Goal: Information Seeking & Learning: Learn about a topic

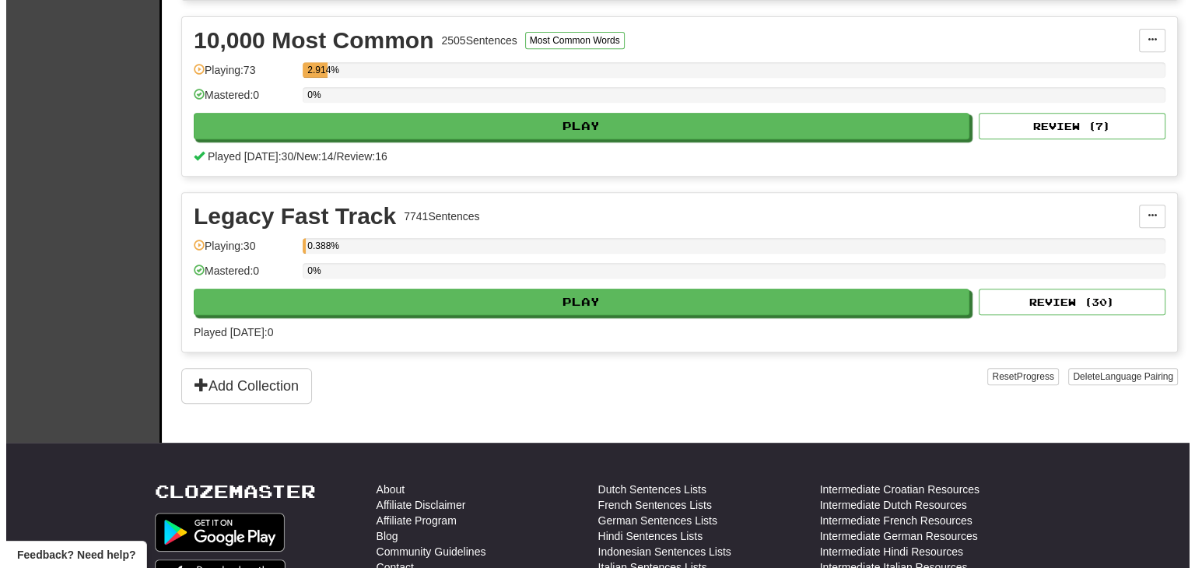
scroll to position [694, 0]
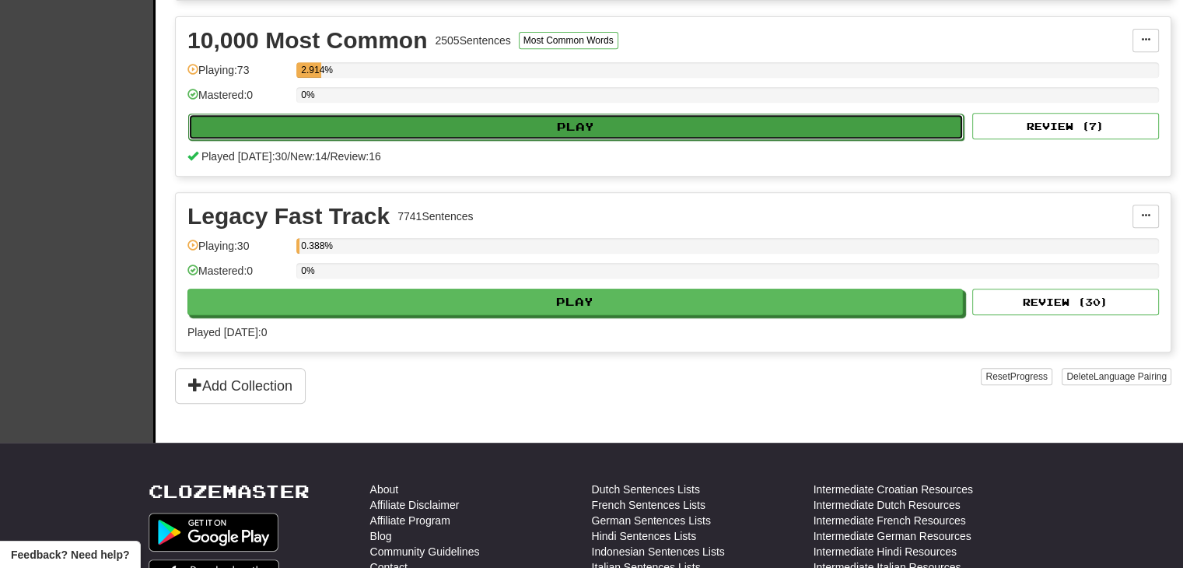
click at [532, 121] on button "Play" at bounding box center [575, 127] width 775 height 26
select select "**"
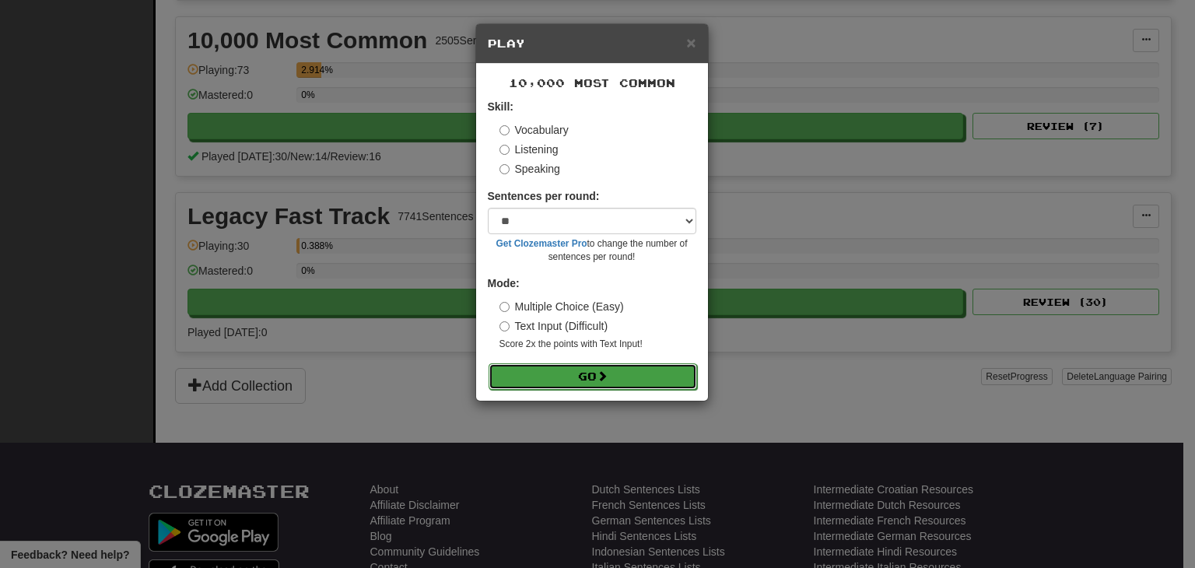
click at [582, 378] on button "Go" at bounding box center [592, 376] width 208 height 26
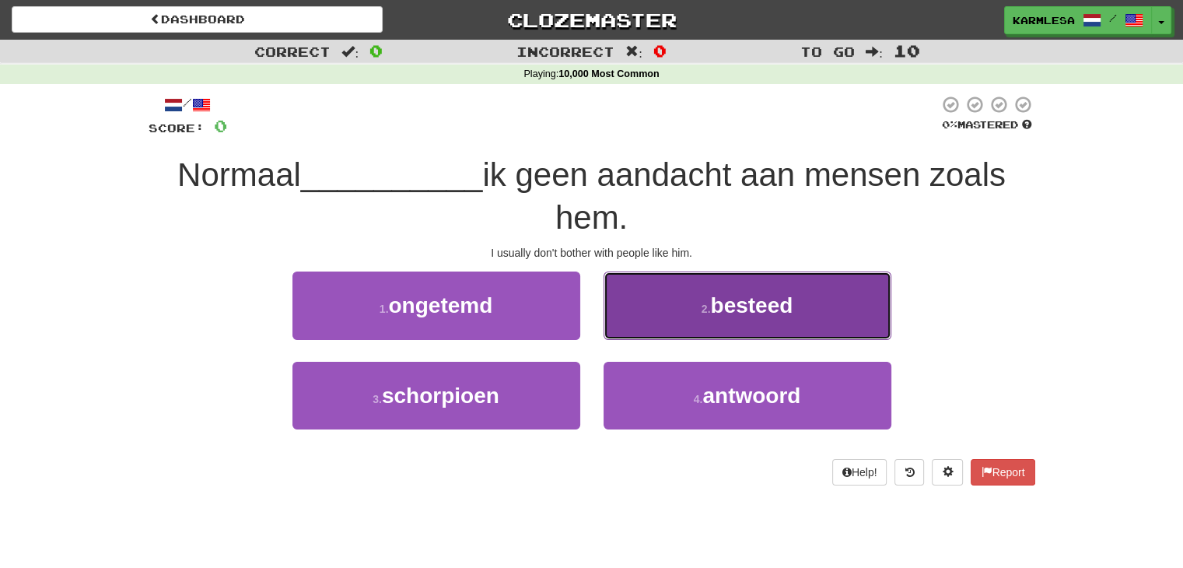
drag, startPoint x: 716, startPoint y: 296, endPoint x: 696, endPoint y: 299, distance: 20.6
click at [696, 299] on button "2 . besteed" at bounding box center [747, 305] width 288 height 68
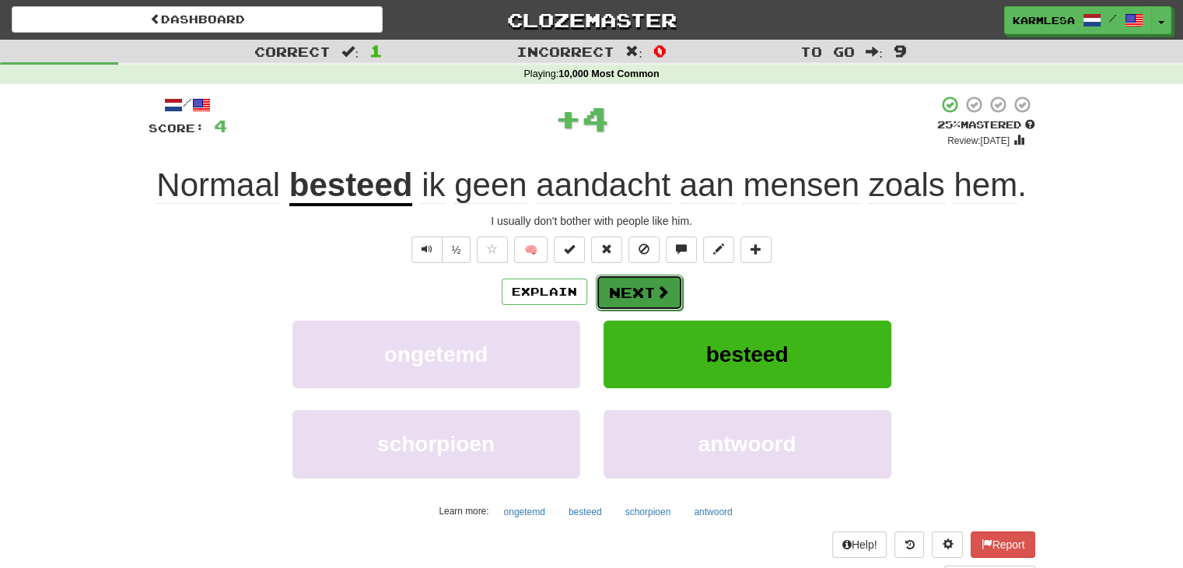
click at [603, 288] on button "Next" at bounding box center [639, 293] width 87 height 36
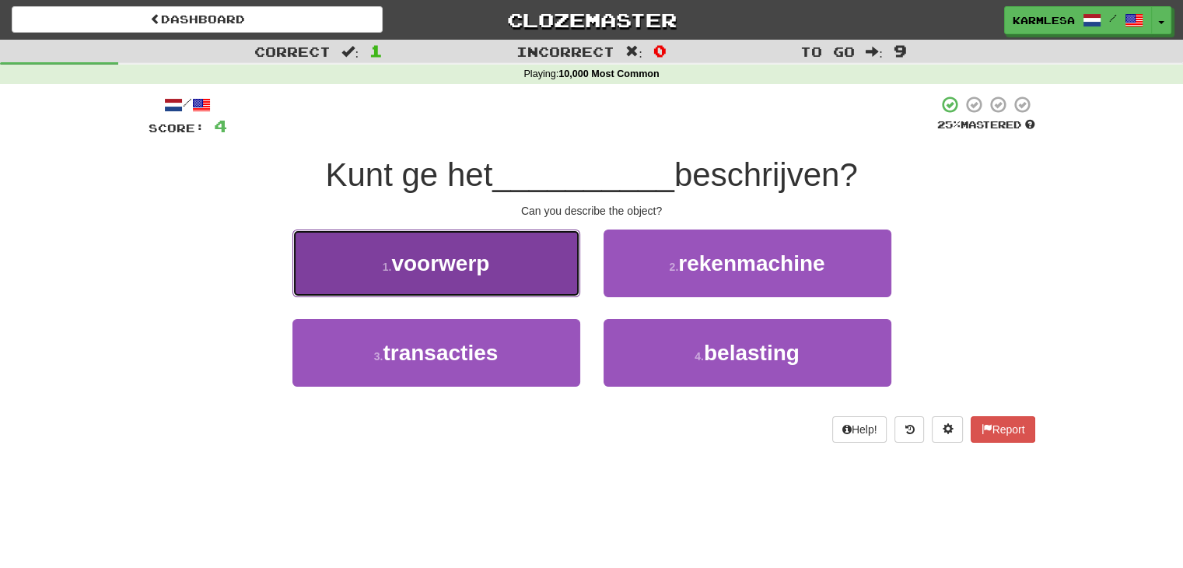
click at [525, 267] on button "1 . voorwerp" at bounding box center [436, 263] width 288 height 68
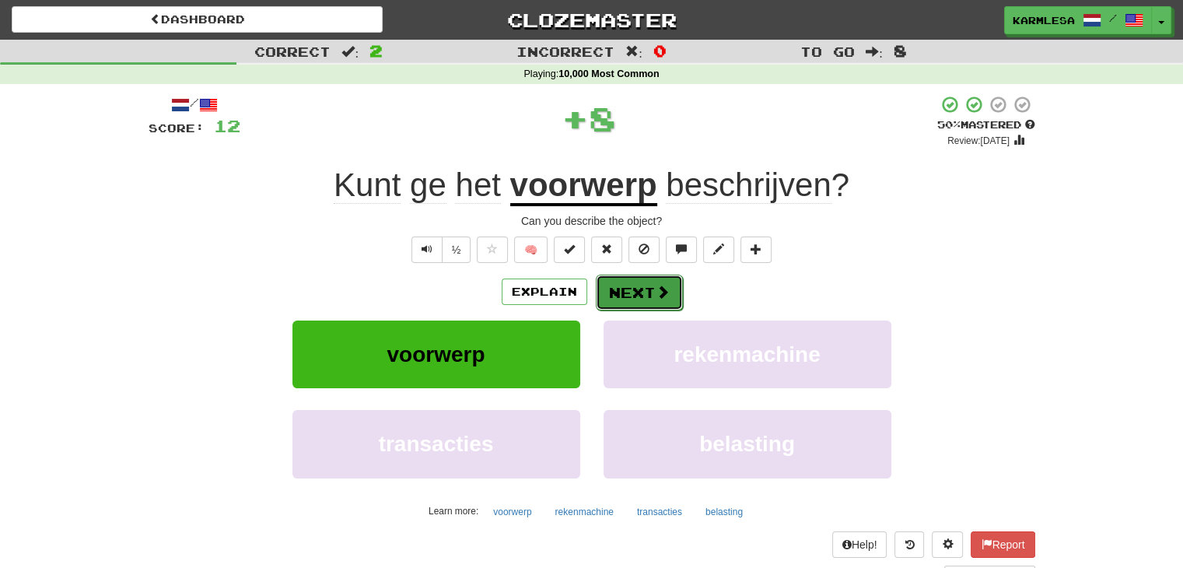
click at [622, 280] on button "Next" at bounding box center [639, 293] width 87 height 36
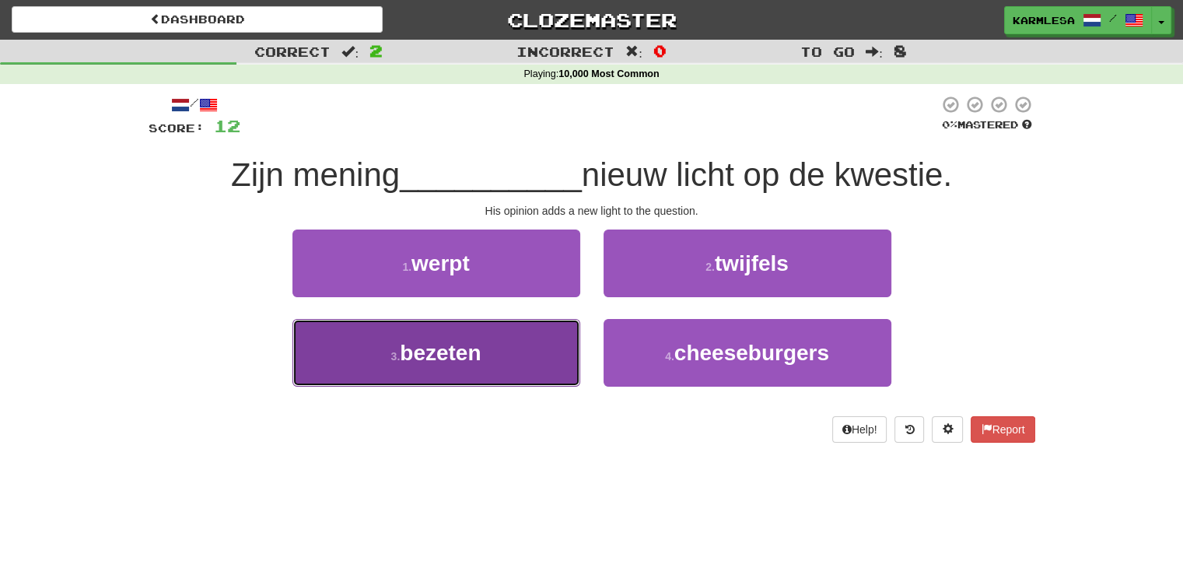
click at [483, 356] on button "3 . bezeten" at bounding box center [436, 353] width 288 height 68
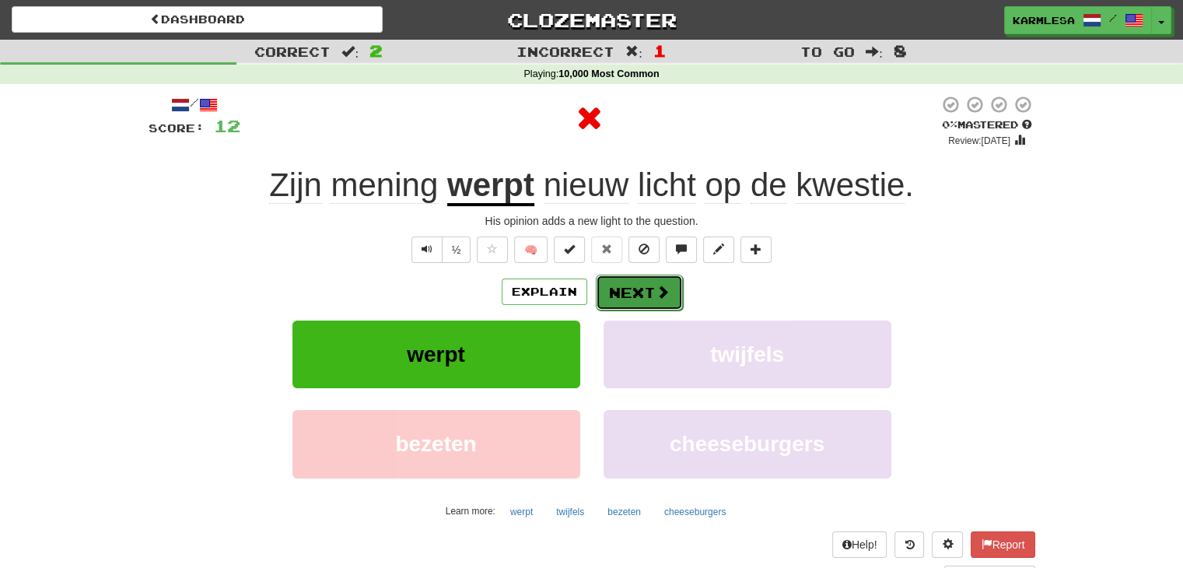
click at [659, 294] on span at bounding box center [663, 292] width 14 height 14
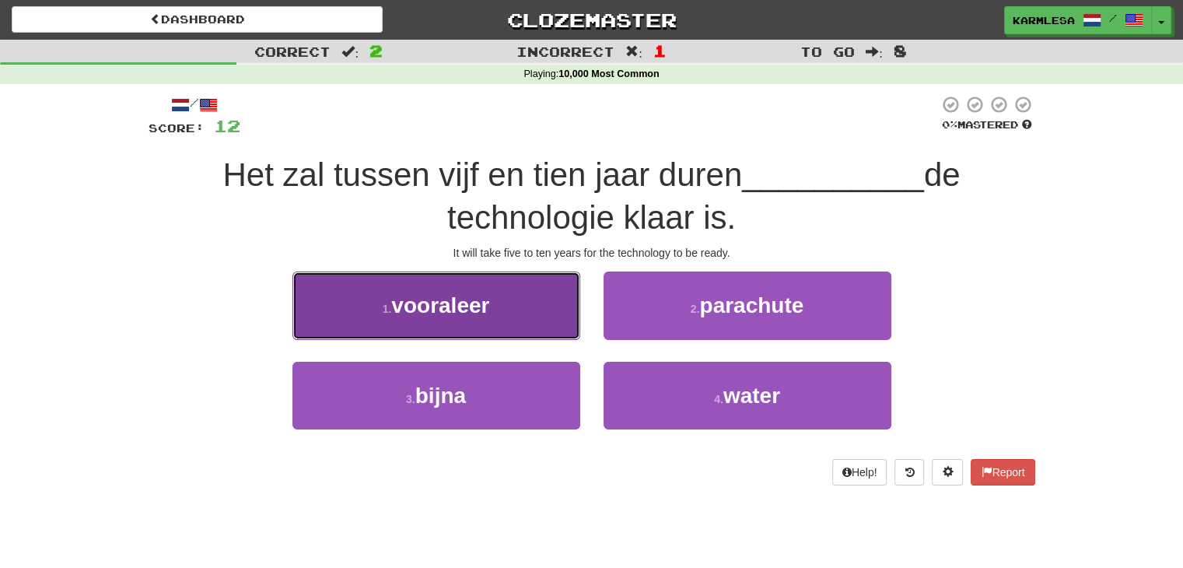
click at [467, 320] on button "1 . vooraleer" at bounding box center [436, 305] width 288 height 68
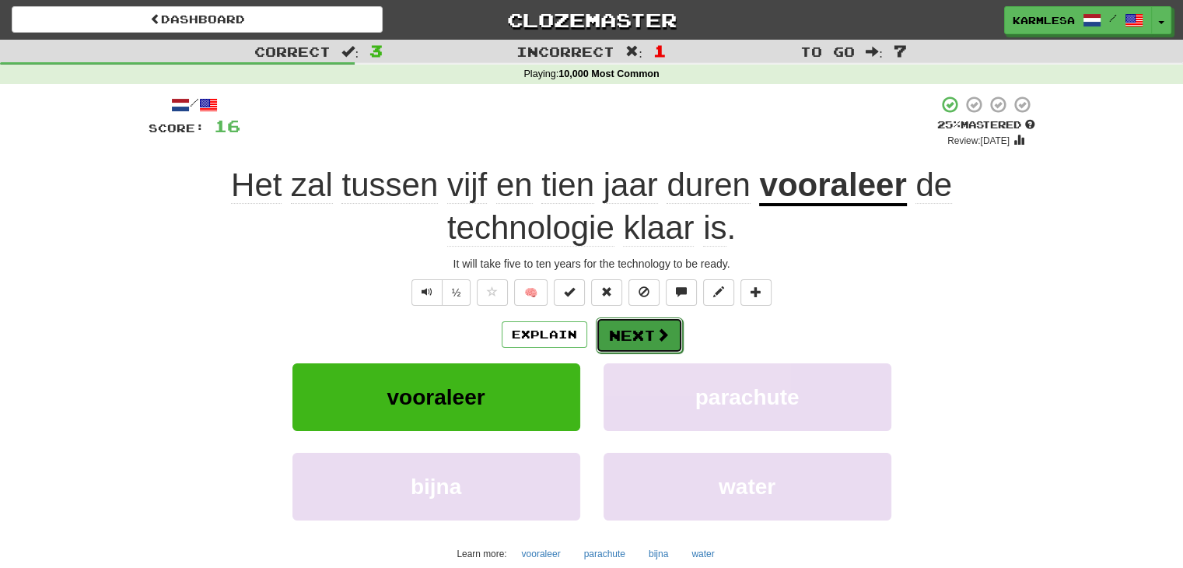
click at [638, 324] on button "Next" at bounding box center [639, 335] width 87 height 36
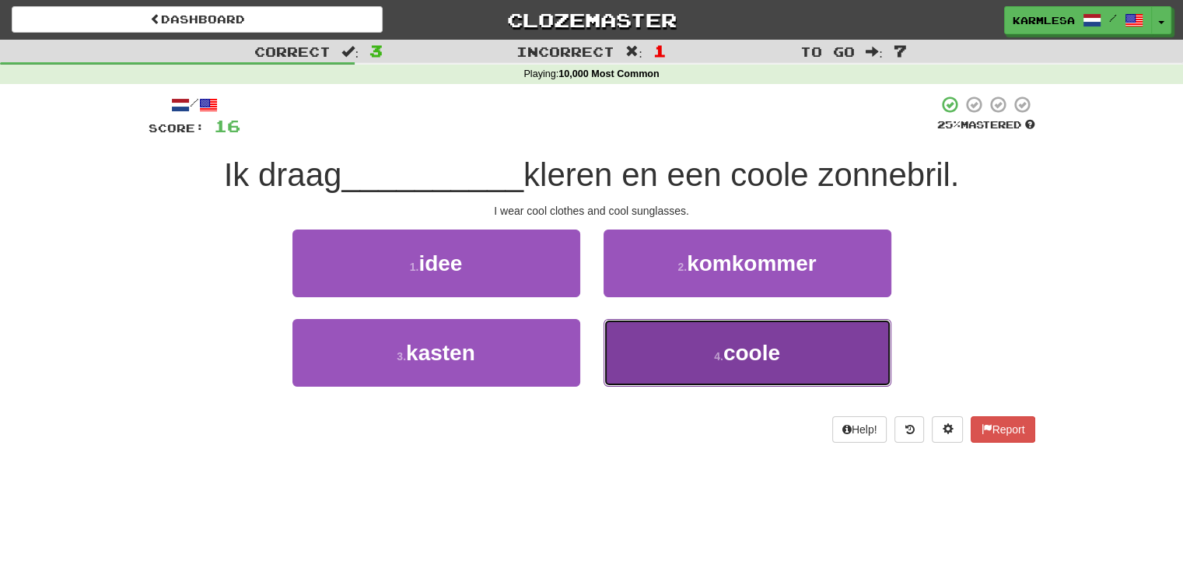
click at [680, 337] on button "4 . coole" at bounding box center [747, 353] width 288 height 68
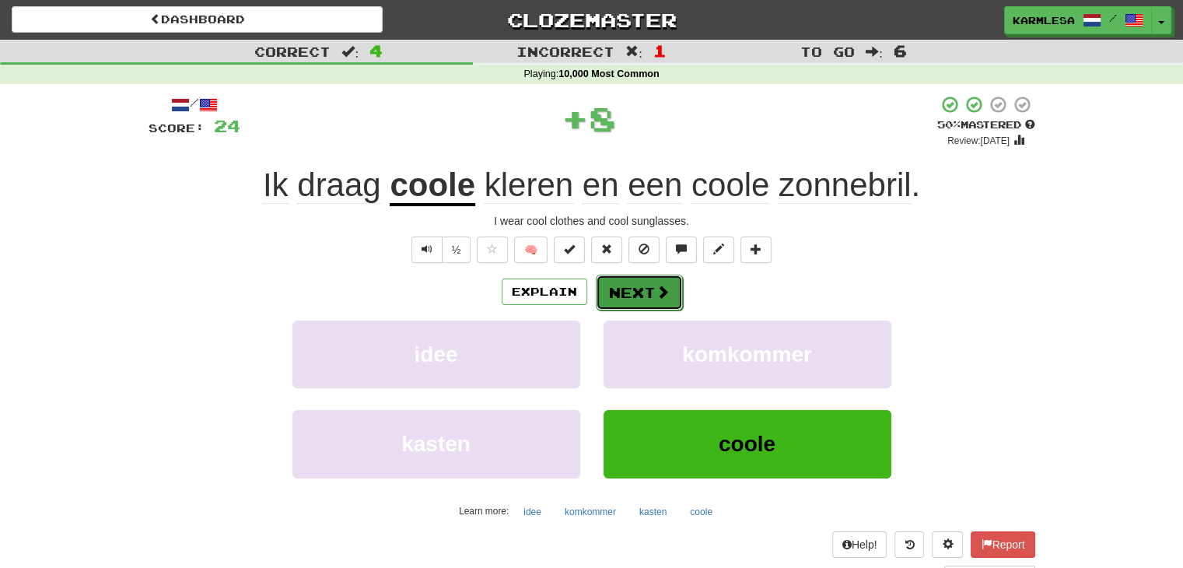
click at [620, 281] on button "Next" at bounding box center [639, 293] width 87 height 36
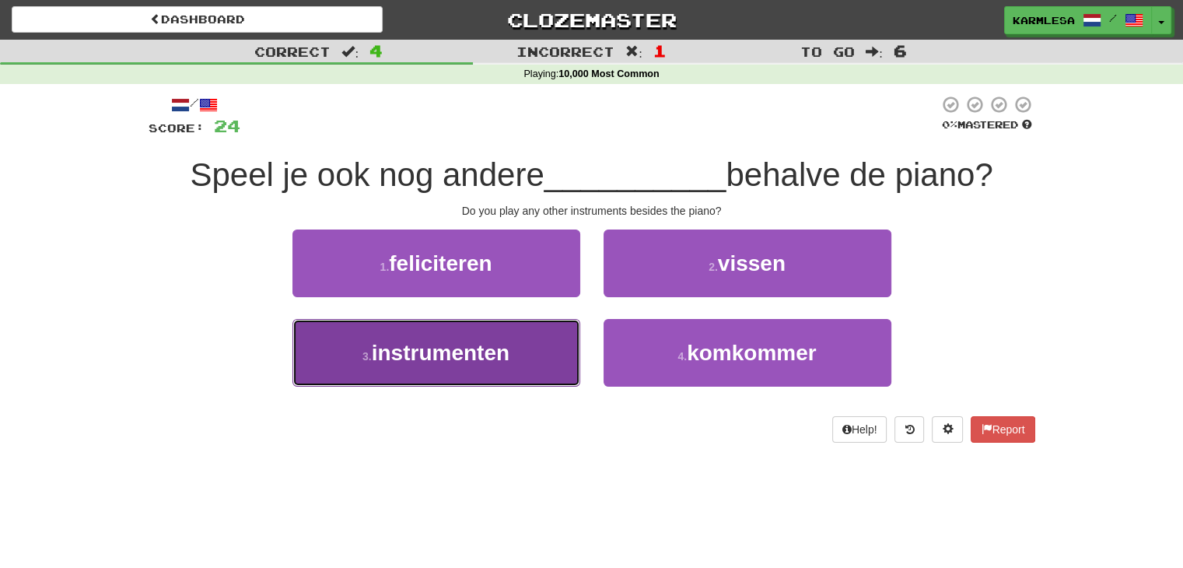
click at [497, 362] on span "instrumenten" at bounding box center [441, 353] width 138 height 24
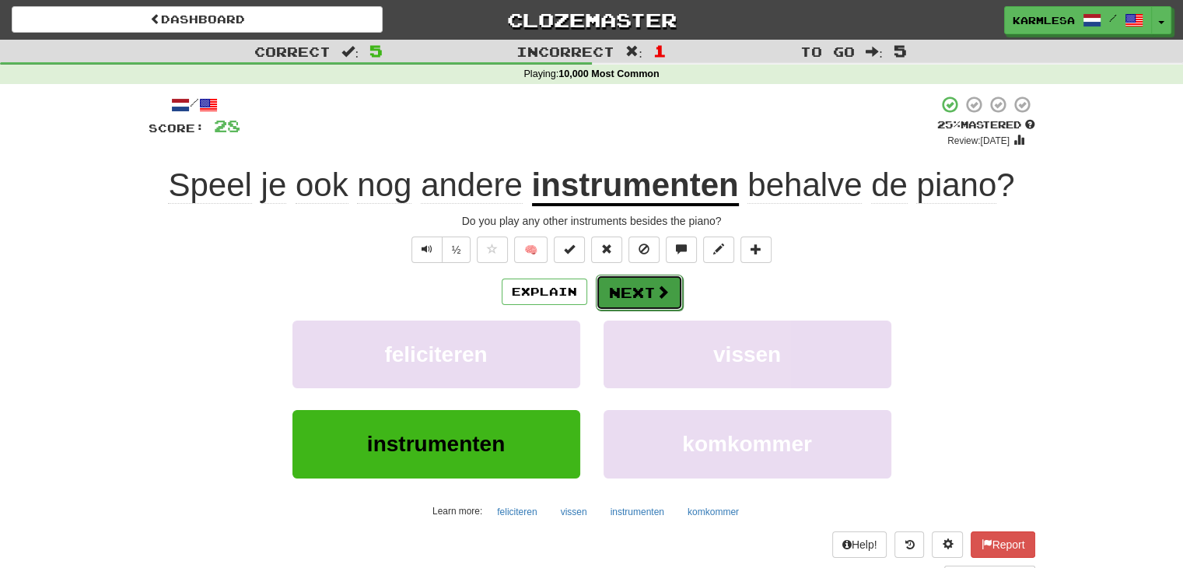
click at [633, 293] on button "Next" at bounding box center [639, 293] width 87 height 36
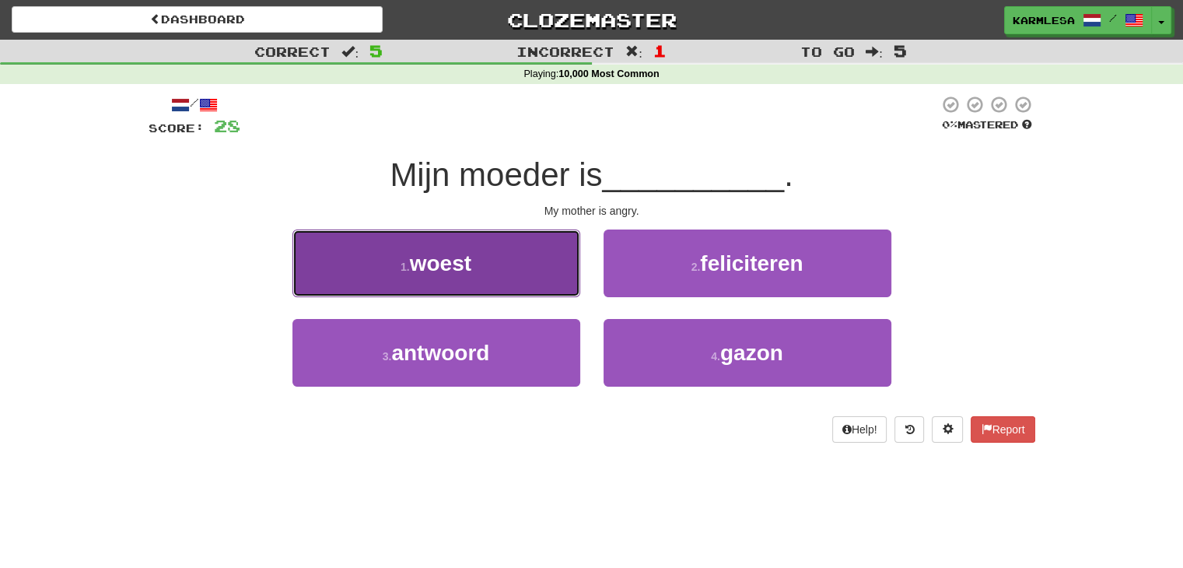
click at [474, 252] on button "1 . woest" at bounding box center [436, 263] width 288 height 68
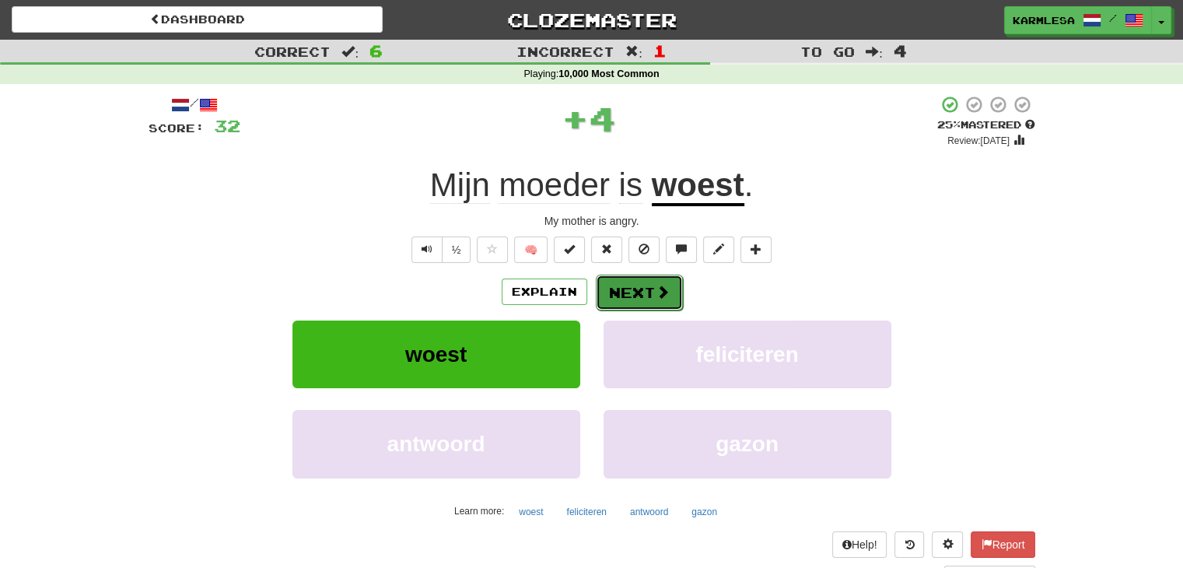
click at [650, 300] on button "Next" at bounding box center [639, 293] width 87 height 36
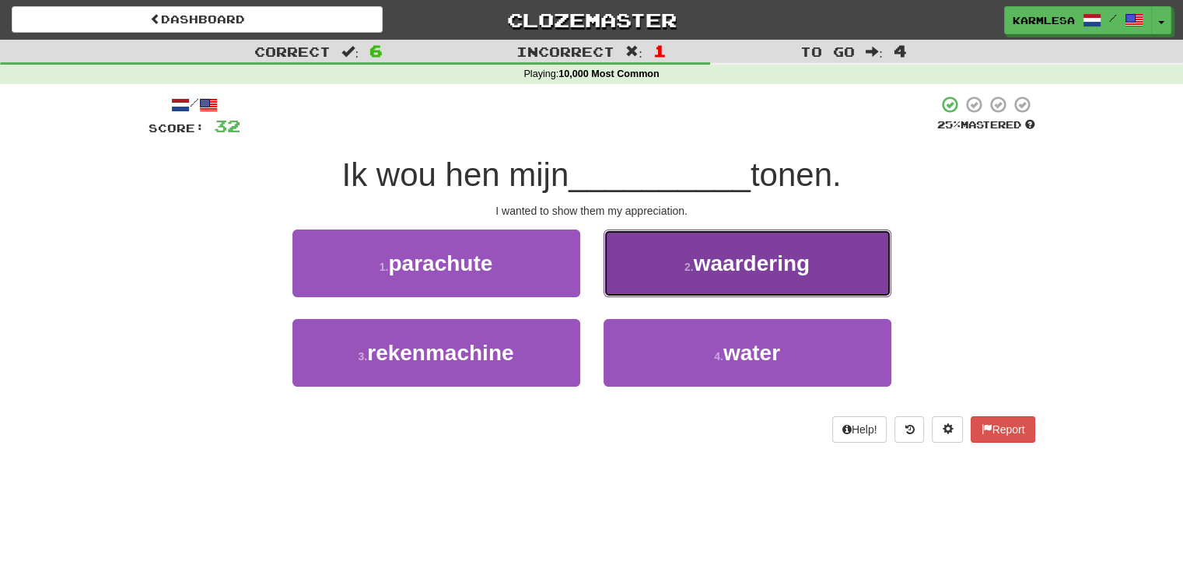
click at [698, 272] on span "waardering" at bounding box center [752, 263] width 116 height 24
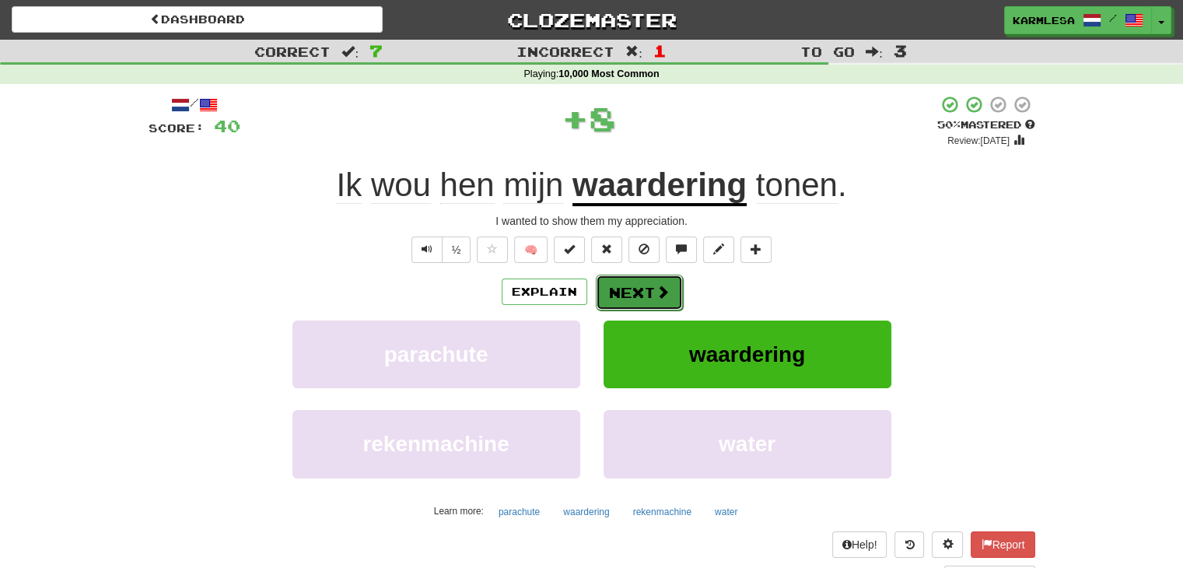
click at [632, 296] on button "Next" at bounding box center [639, 293] width 87 height 36
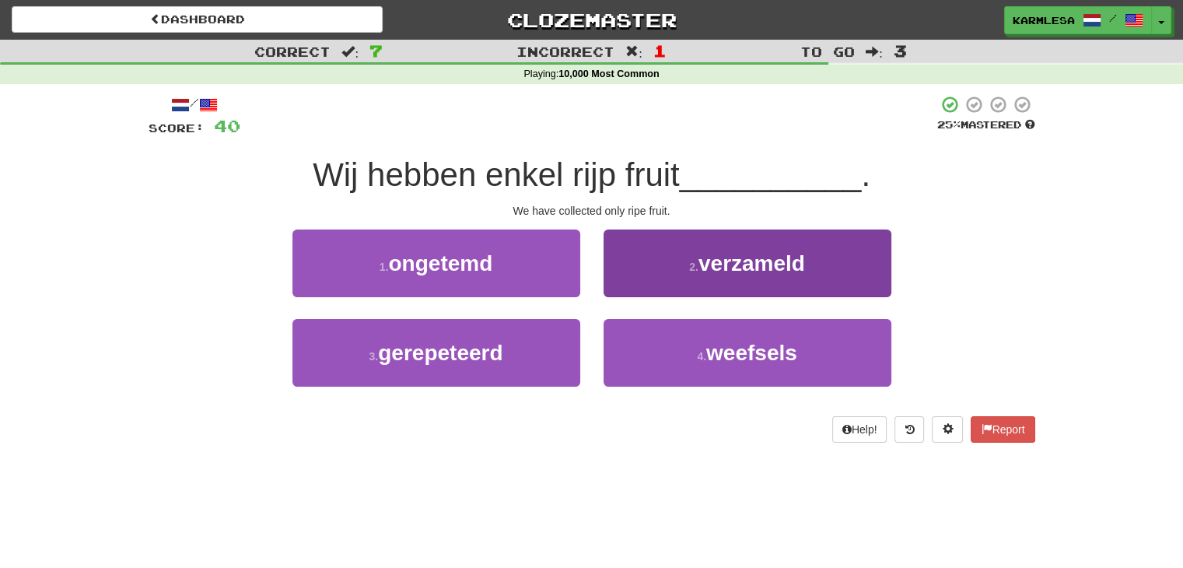
click at [599, 166] on span "Wij hebben enkel rijp fruit" at bounding box center [496, 174] width 367 height 37
click at [775, 285] on button "2 . verzameld" at bounding box center [747, 263] width 288 height 68
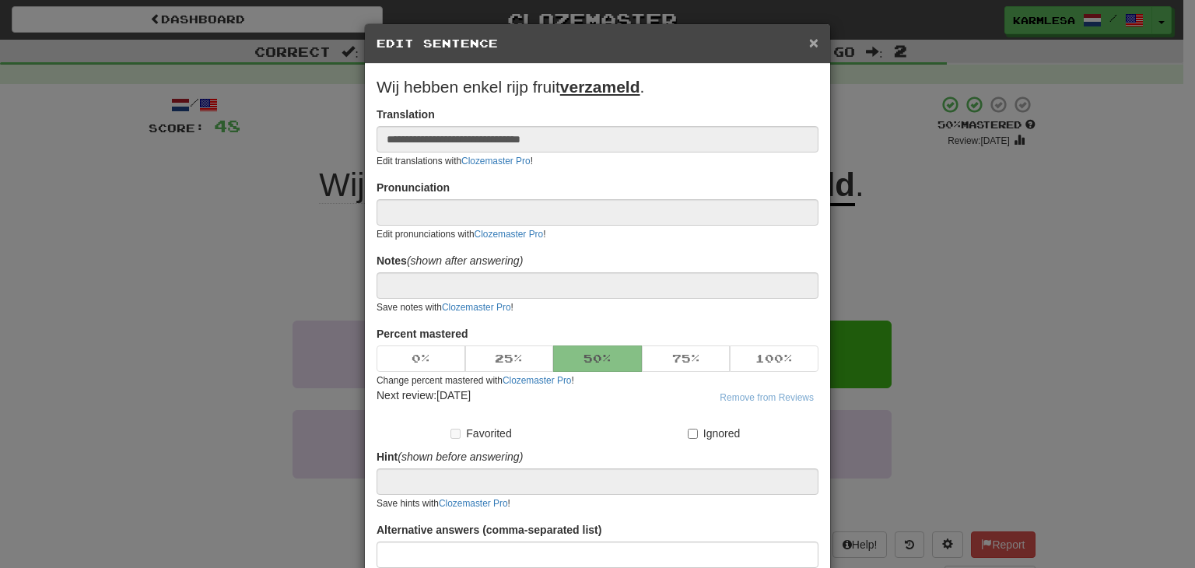
click at [809, 40] on span "×" at bounding box center [813, 42] width 9 height 18
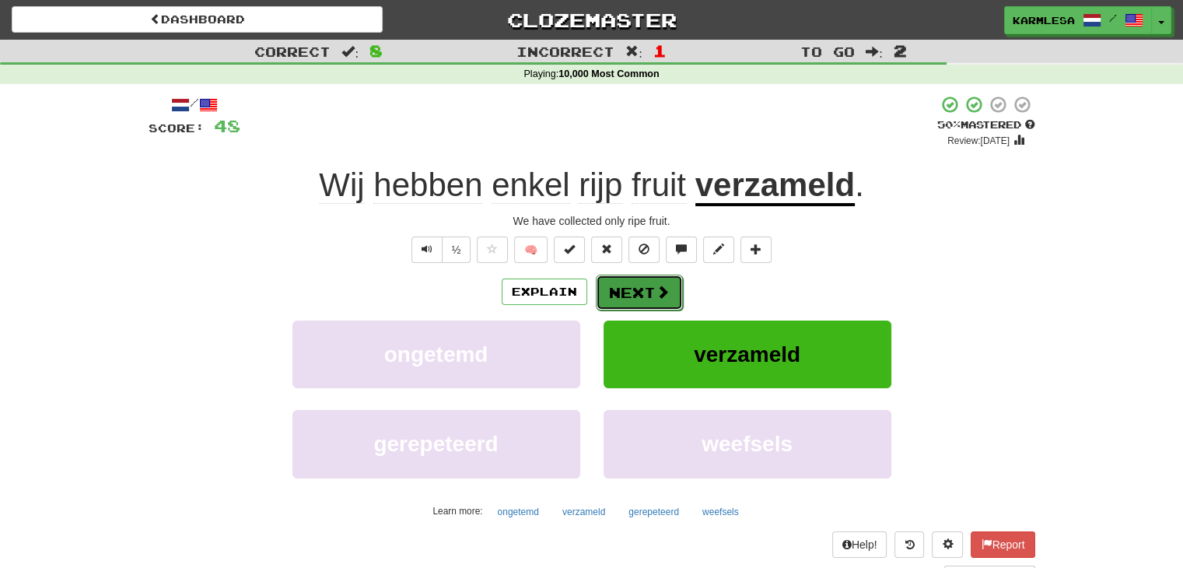
click at [596, 290] on button "Next" at bounding box center [639, 293] width 87 height 36
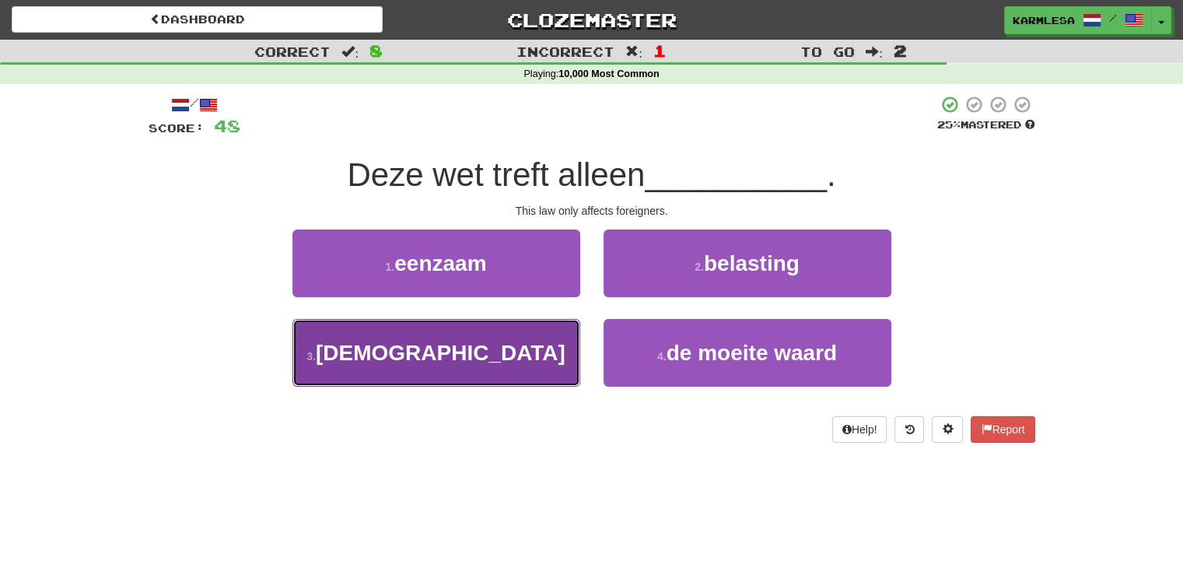
click at [485, 330] on button "3 . buitenlanders" at bounding box center [436, 353] width 288 height 68
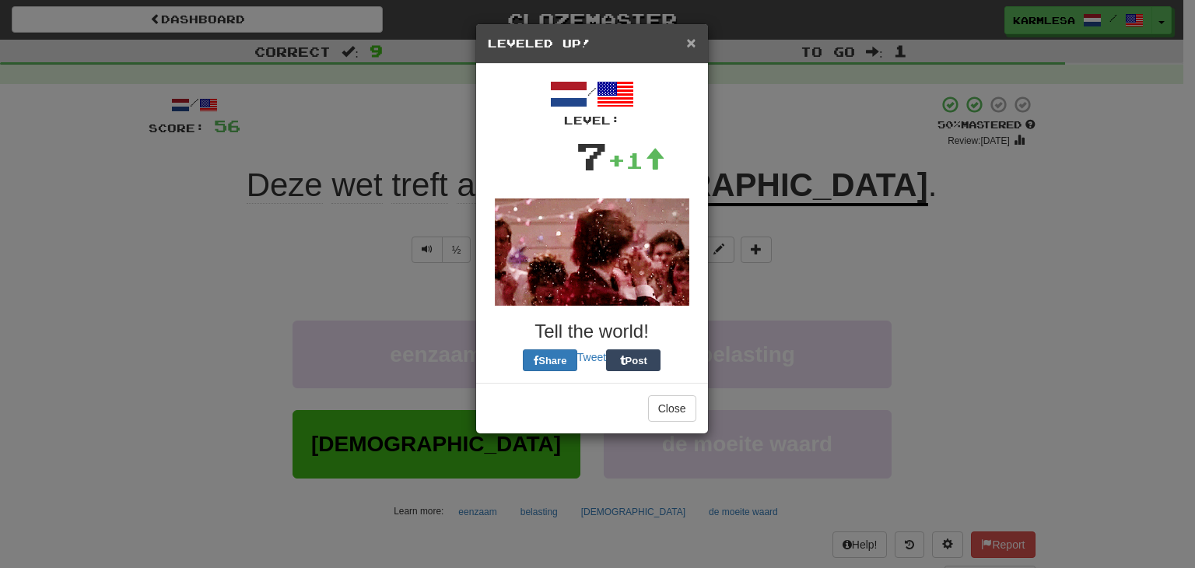
click at [694, 41] on span "×" at bounding box center [690, 42] width 9 height 18
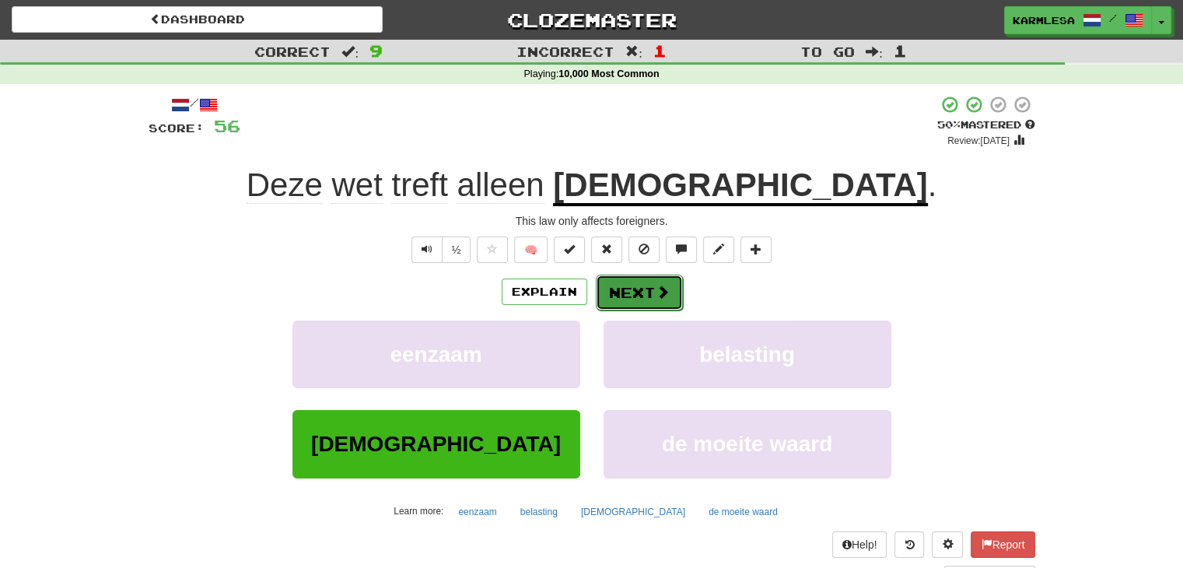
click at [650, 303] on button "Next" at bounding box center [639, 293] width 87 height 36
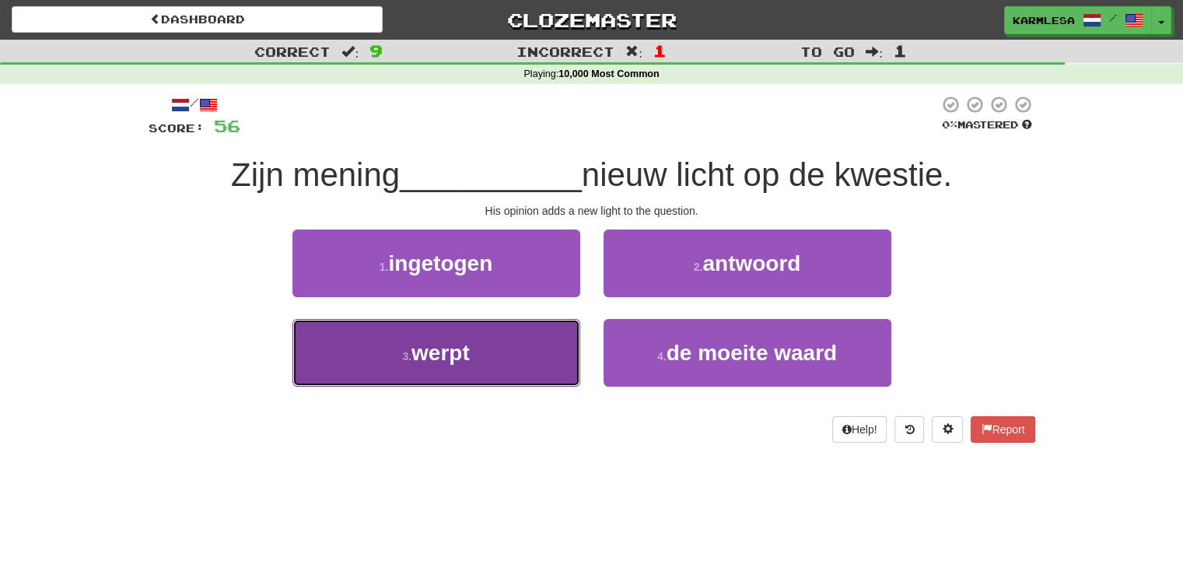
click at [501, 337] on button "3 . werpt" at bounding box center [436, 353] width 288 height 68
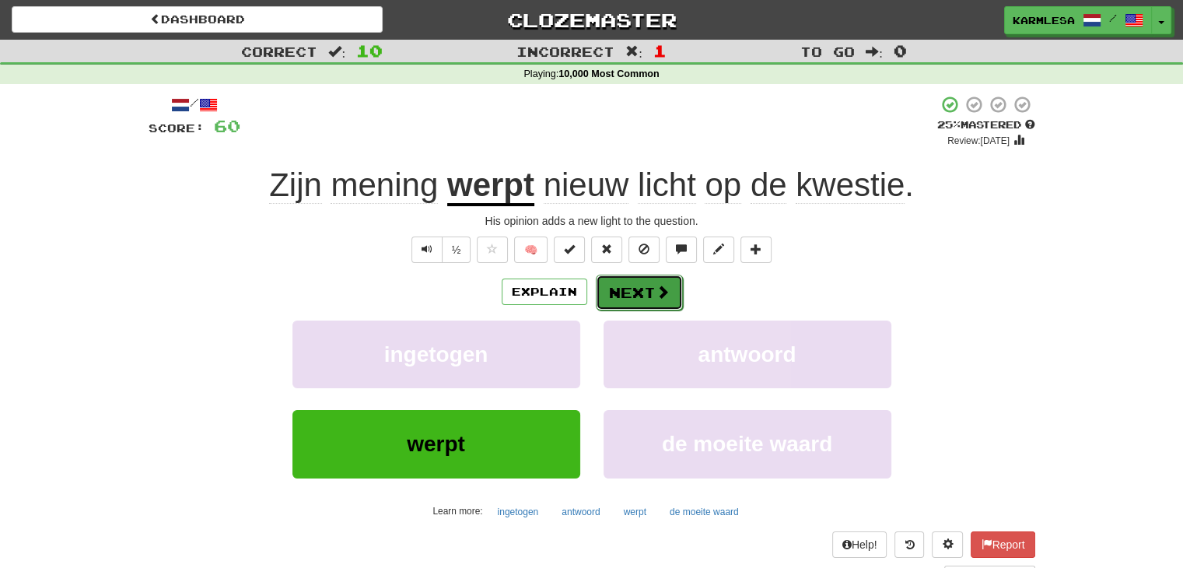
click at [626, 292] on button "Next" at bounding box center [639, 293] width 87 height 36
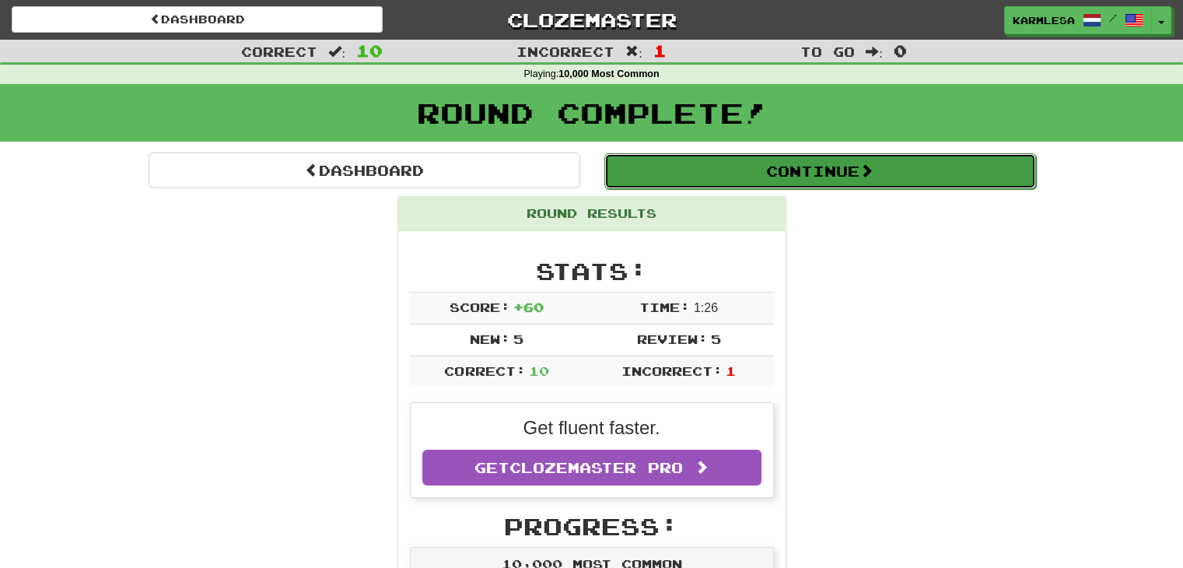
click at [685, 175] on button "Continue" at bounding box center [820, 171] width 432 height 36
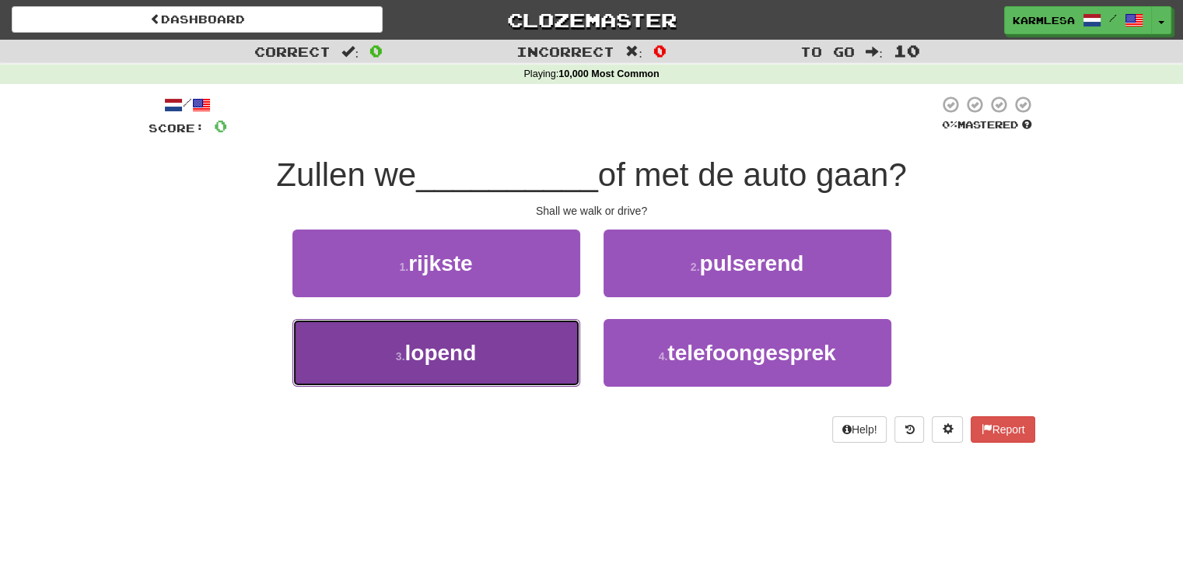
click at [502, 374] on button "3 . lopend" at bounding box center [436, 353] width 288 height 68
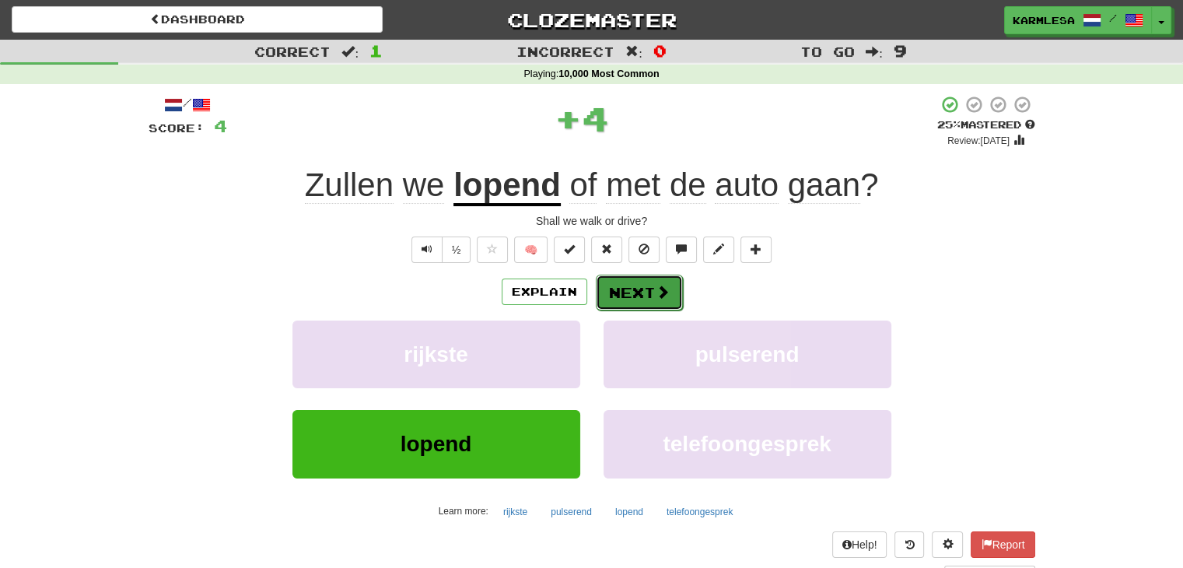
click at [660, 285] on span at bounding box center [663, 292] width 14 height 14
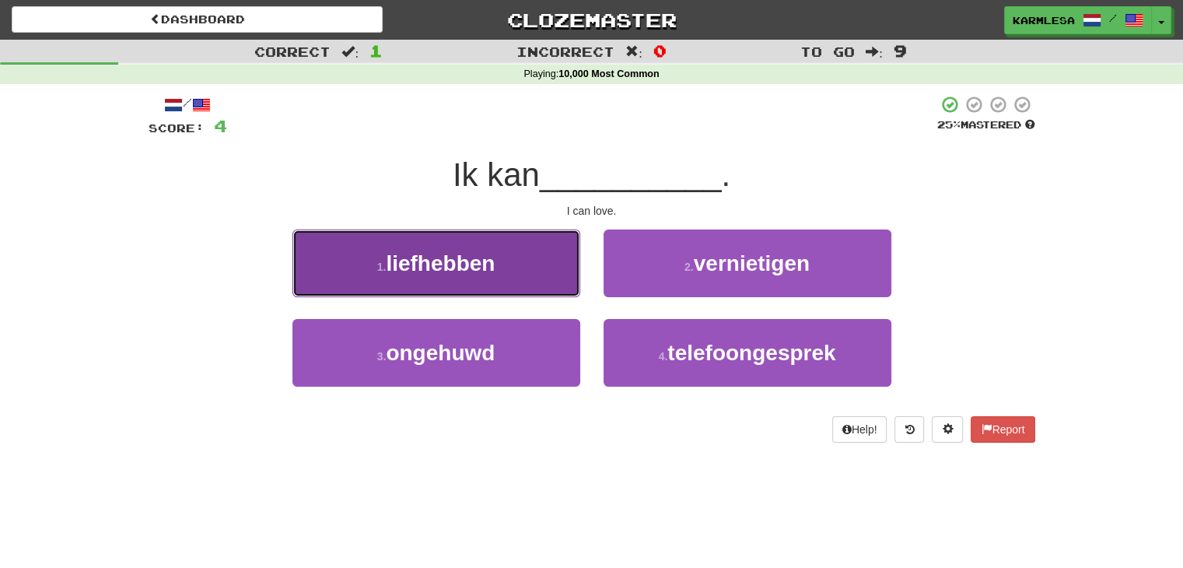
click at [474, 271] on span "liefhebben" at bounding box center [440, 263] width 109 height 24
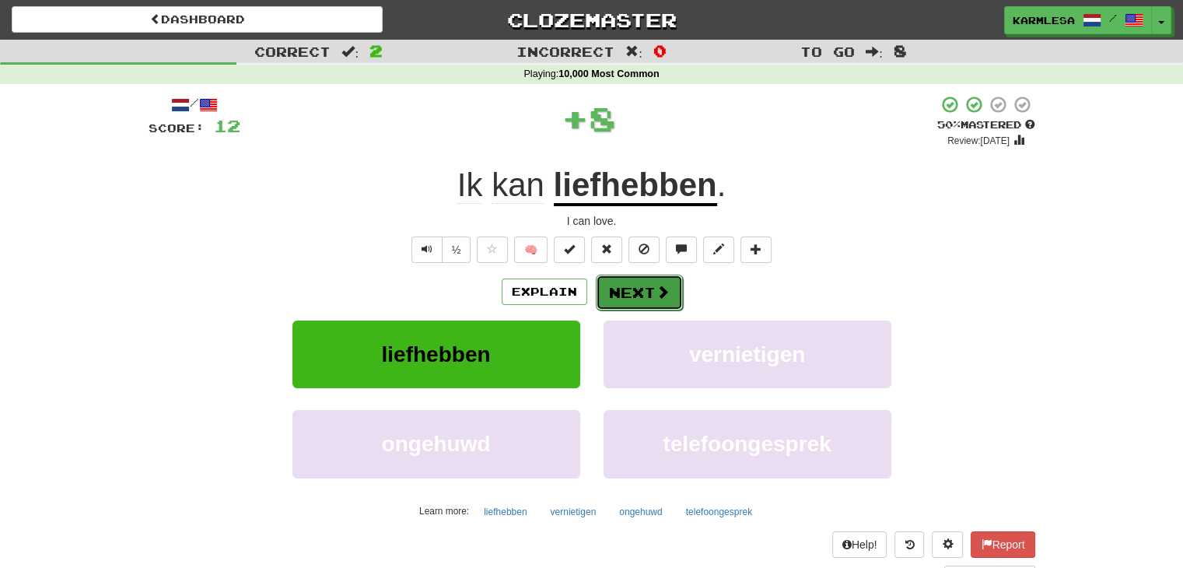
click at [638, 296] on button "Next" at bounding box center [639, 293] width 87 height 36
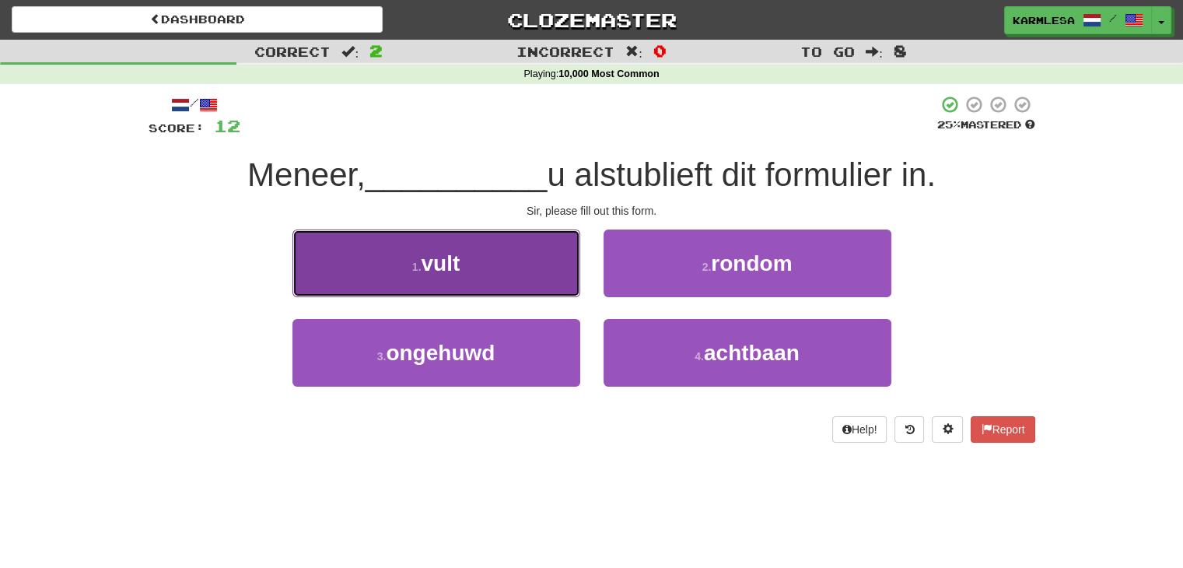
click at [470, 284] on button "1 . vult" at bounding box center [436, 263] width 288 height 68
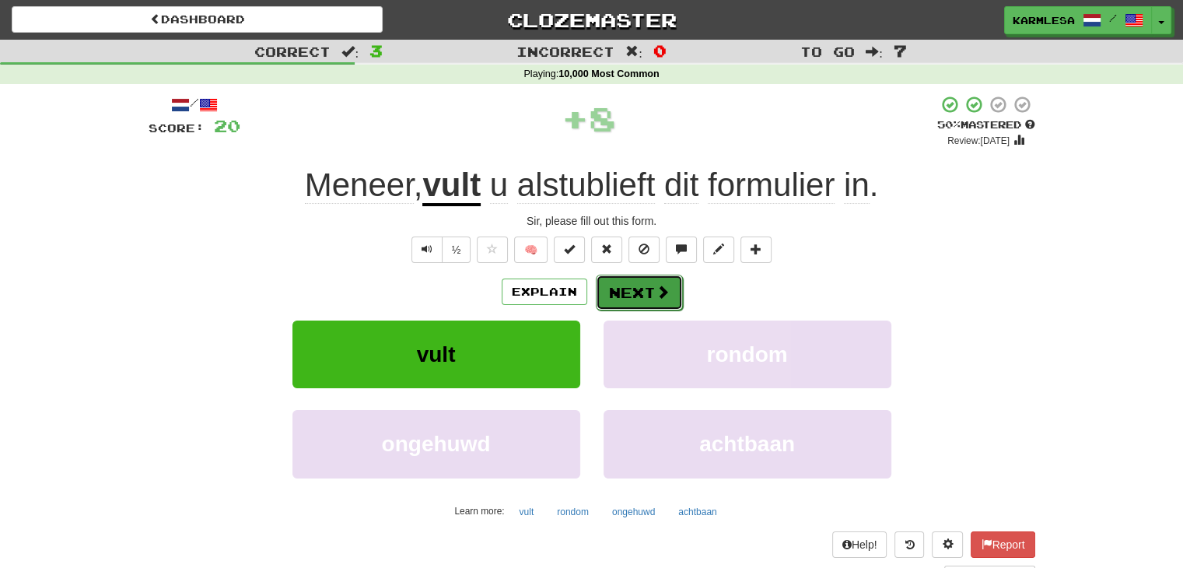
click at [647, 278] on button "Next" at bounding box center [639, 293] width 87 height 36
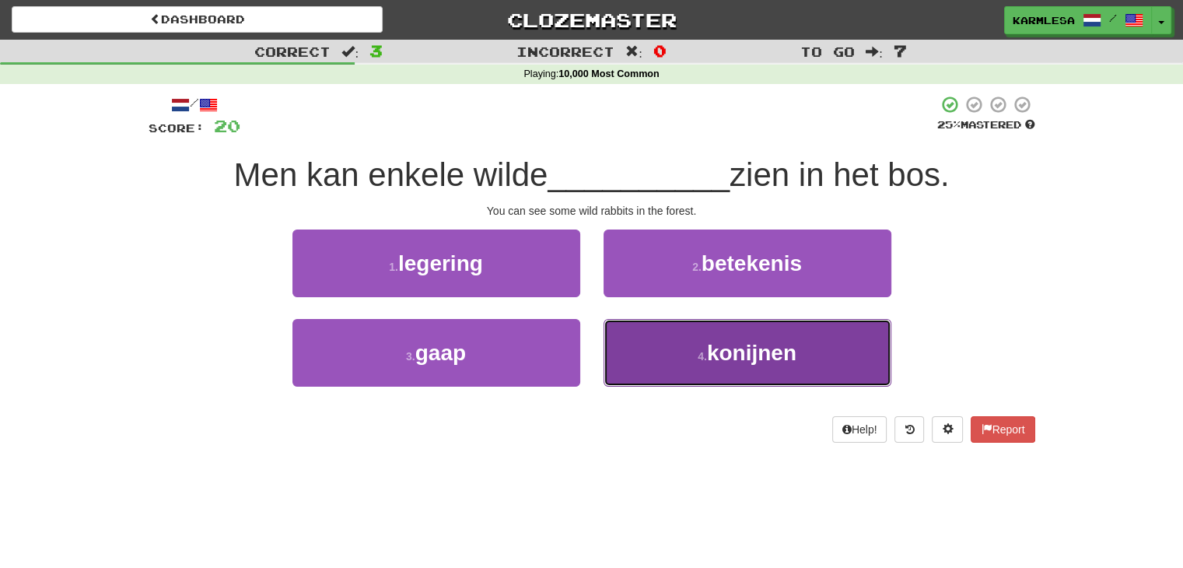
click at [714, 331] on button "4 . konijnen" at bounding box center [747, 353] width 288 height 68
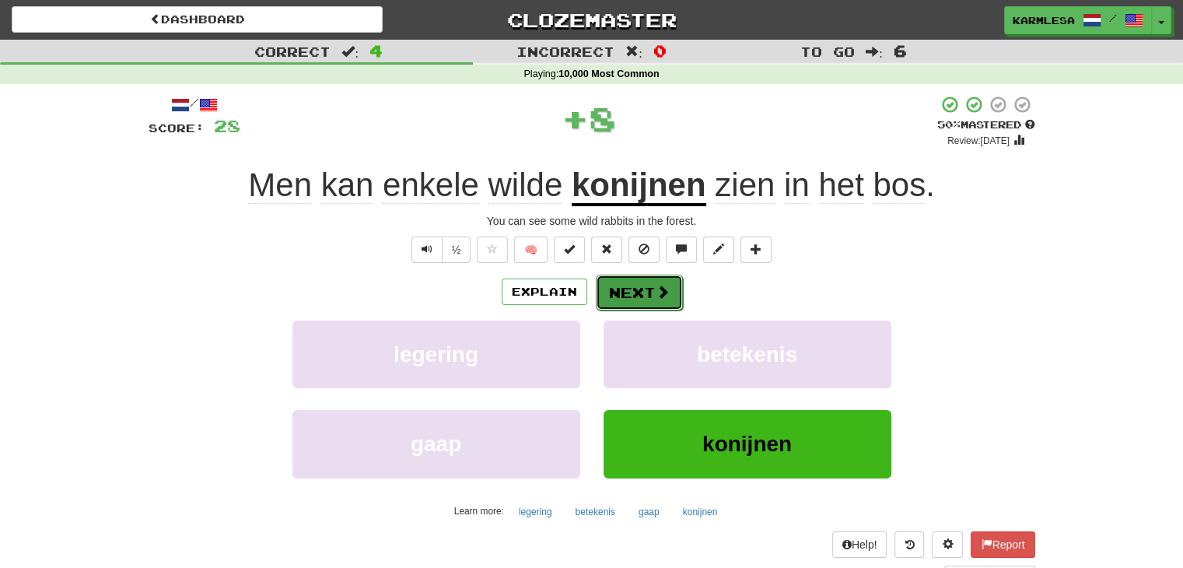
click at [634, 296] on button "Next" at bounding box center [639, 293] width 87 height 36
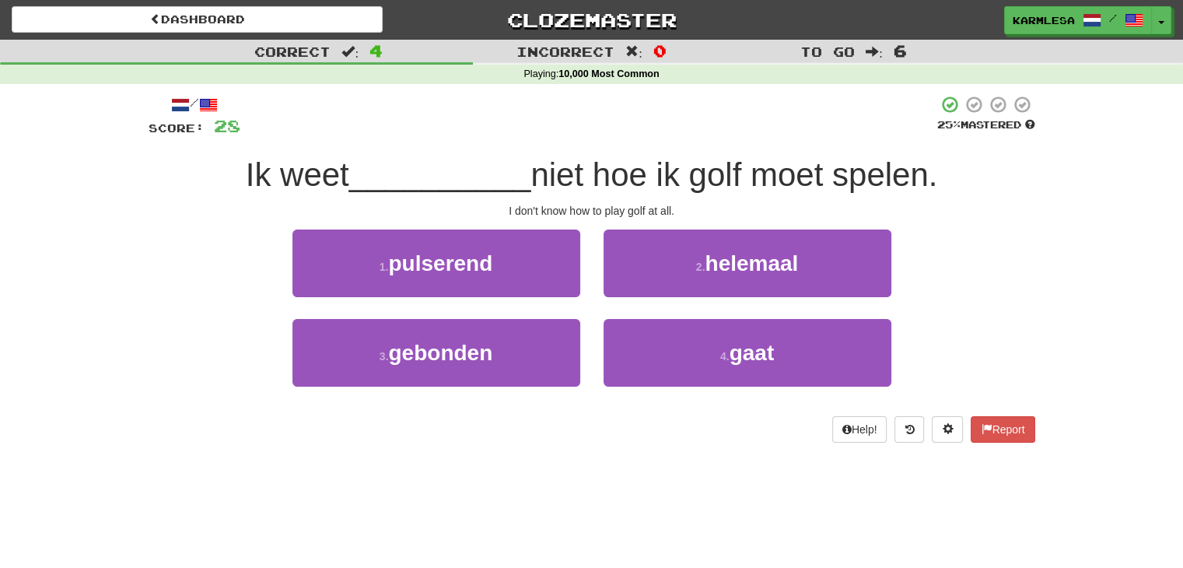
click at [442, 171] on div "/ Score: 28 25 % Mastered Ik weet __________ niet hoe ik golf moet spelen. I do…" at bounding box center [592, 269] width 887 height 348
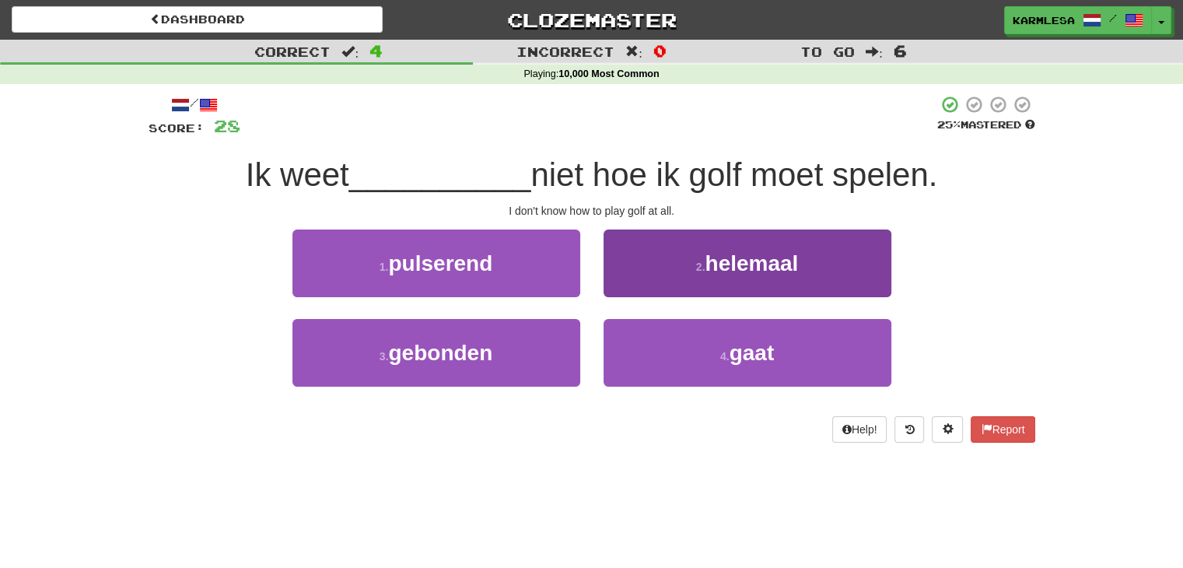
click at [694, 246] on button "2 . helemaal" at bounding box center [747, 263] width 288 height 68
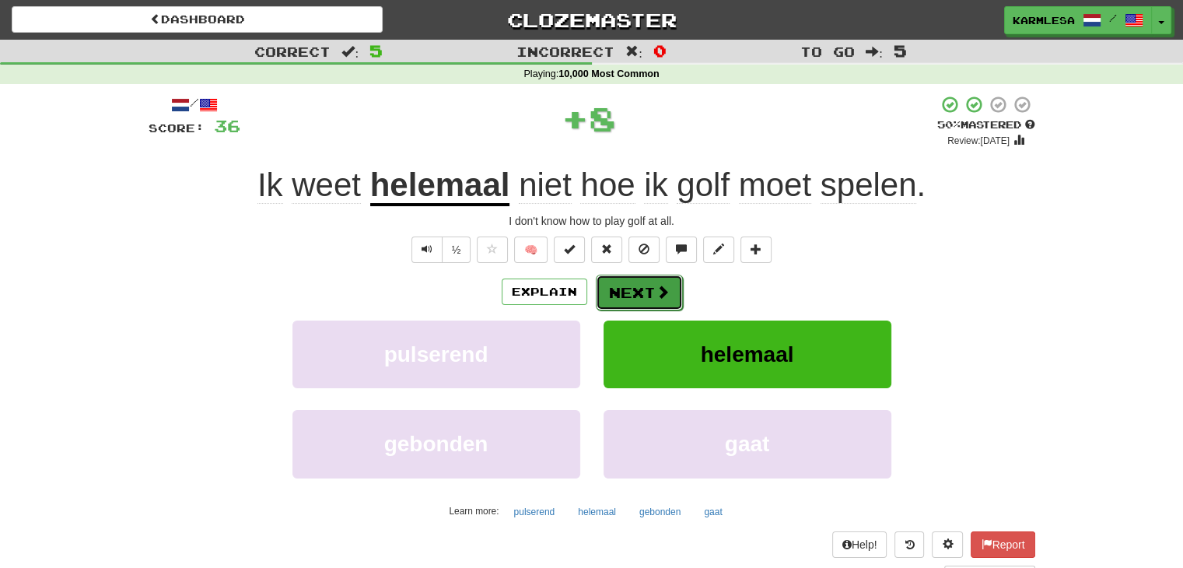
click at [648, 304] on button "Next" at bounding box center [639, 293] width 87 height 36
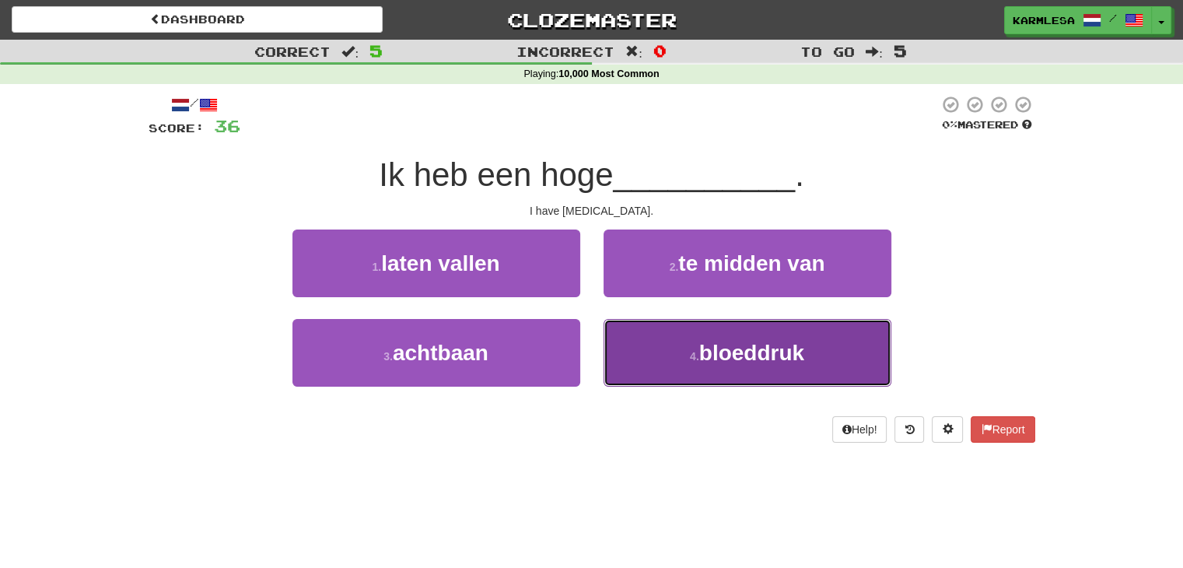
click at [712, 349] on span "bloeddruk" at bounding box center [751, 353] width 105 height 24
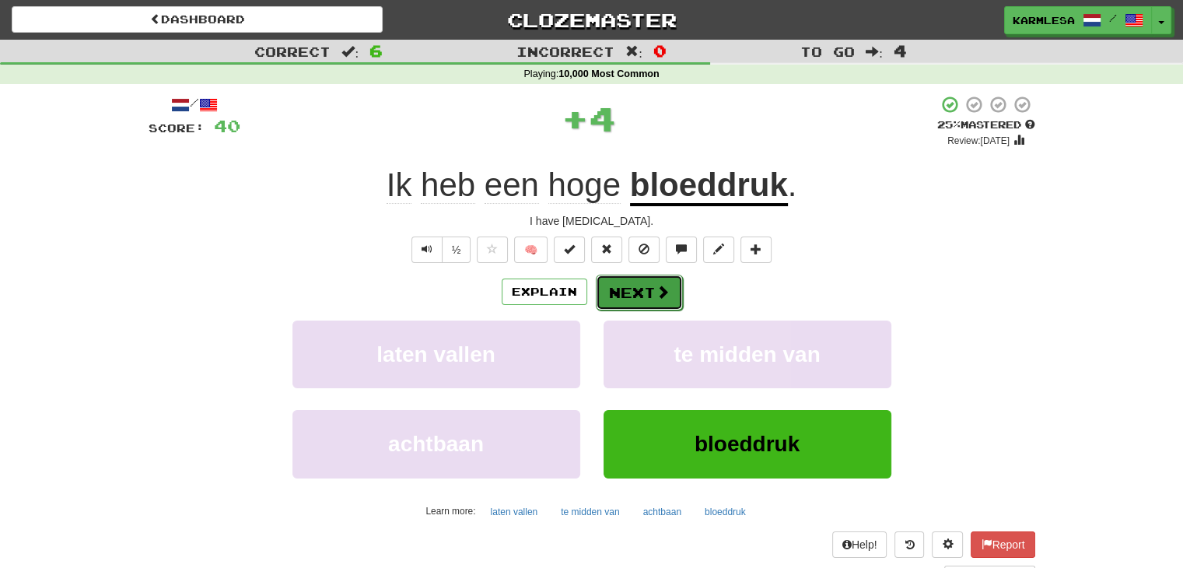
click at [656, 287] on span at bounding box center [663, 292] width 14 height 14
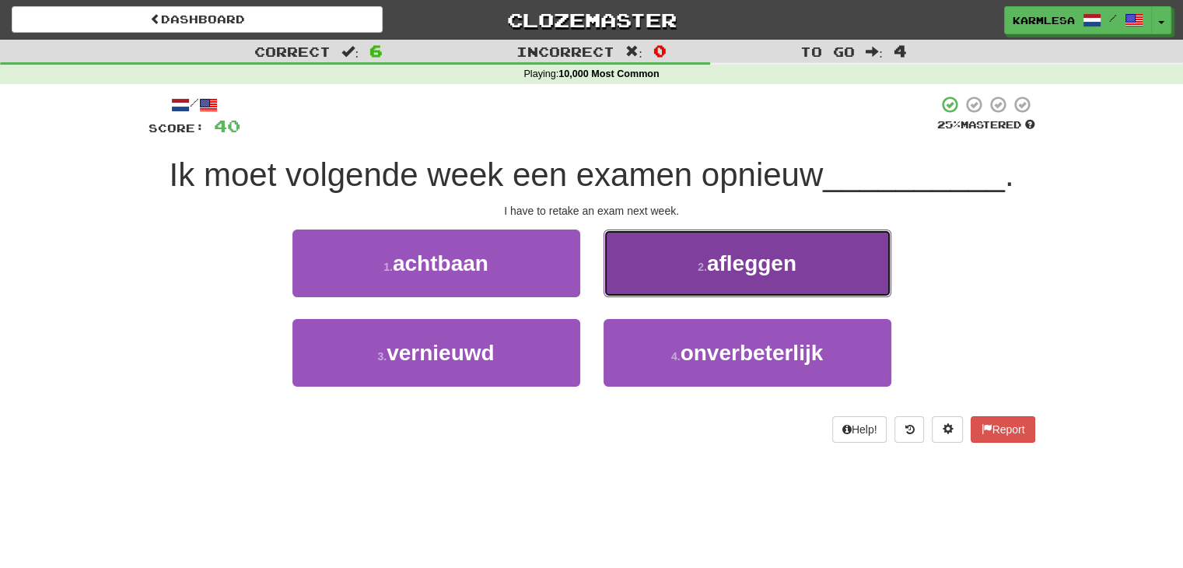
click at [731, 263] on span "afleggen" at bounding box center [751, 263] width 89 height 24
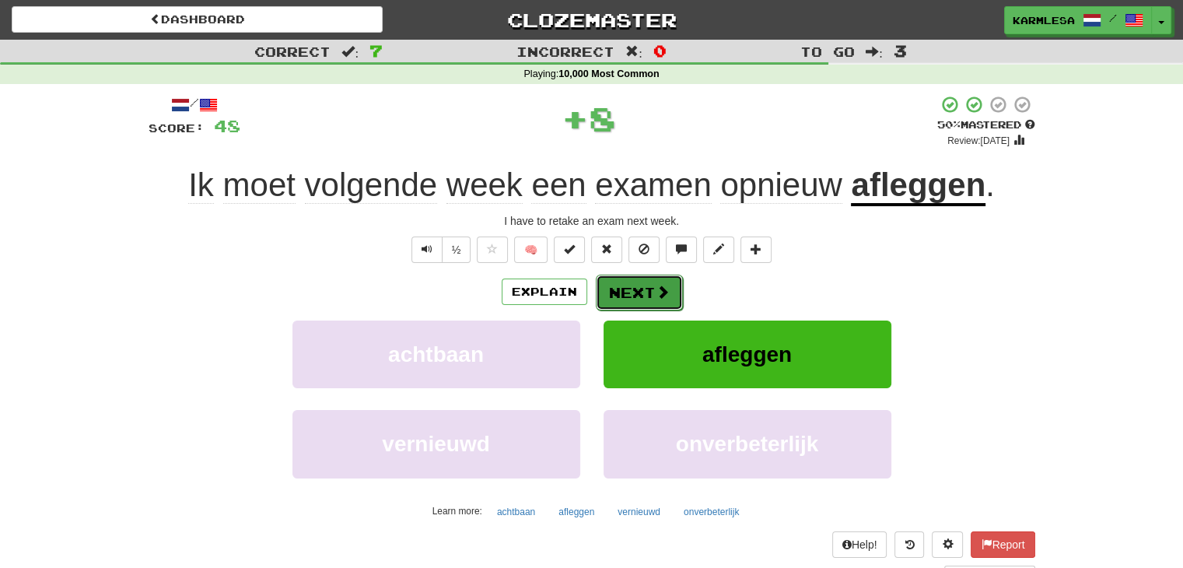
click at [652, 281] on button "Next" at bounding box center [639, 293] width 87 height 36
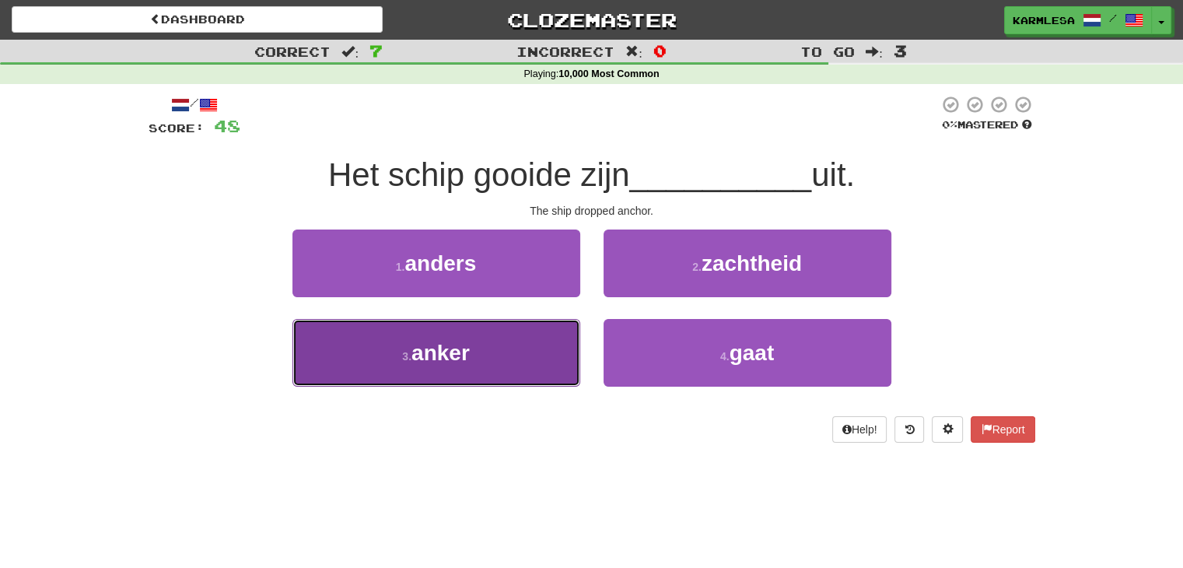
click at [558, 350] on button "3 . anker" at bounding box center [436, 353] width 288 height 68
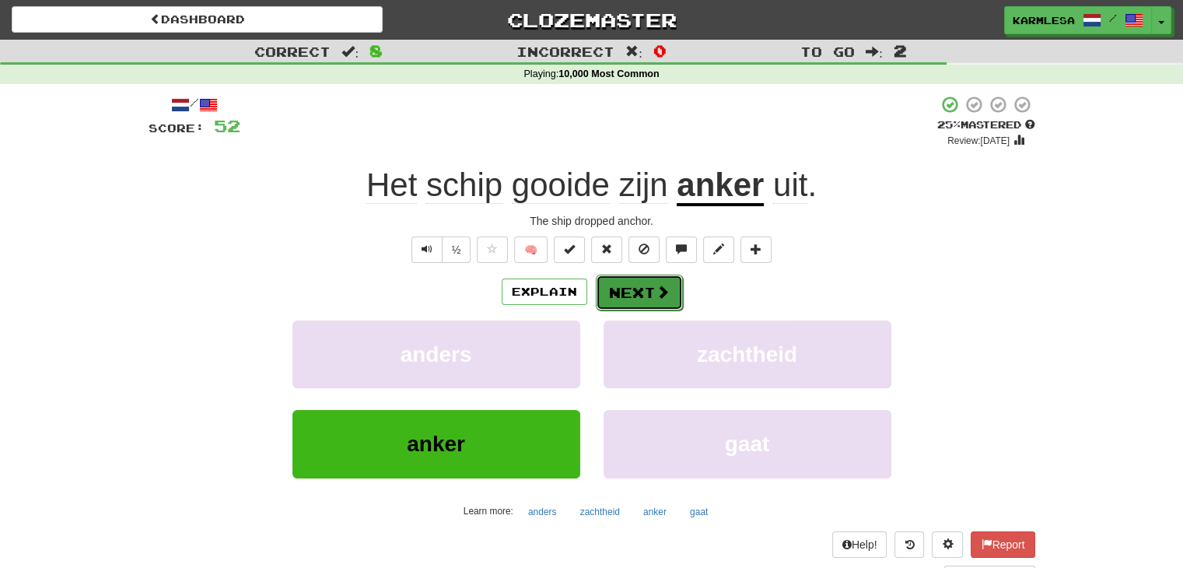
click at [647, 285] on button "Next" at bounding box center [639, 293] width 87 height 36
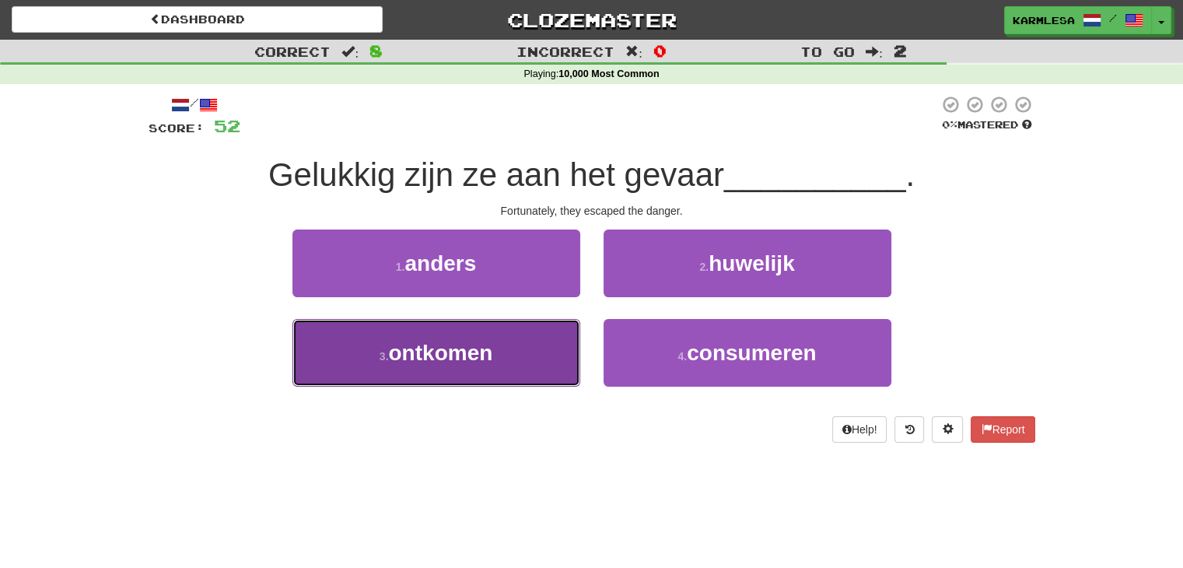
click at [460, 334] on button "3 . ontkomen" at bounding box center [436, 353] width 288 height 68
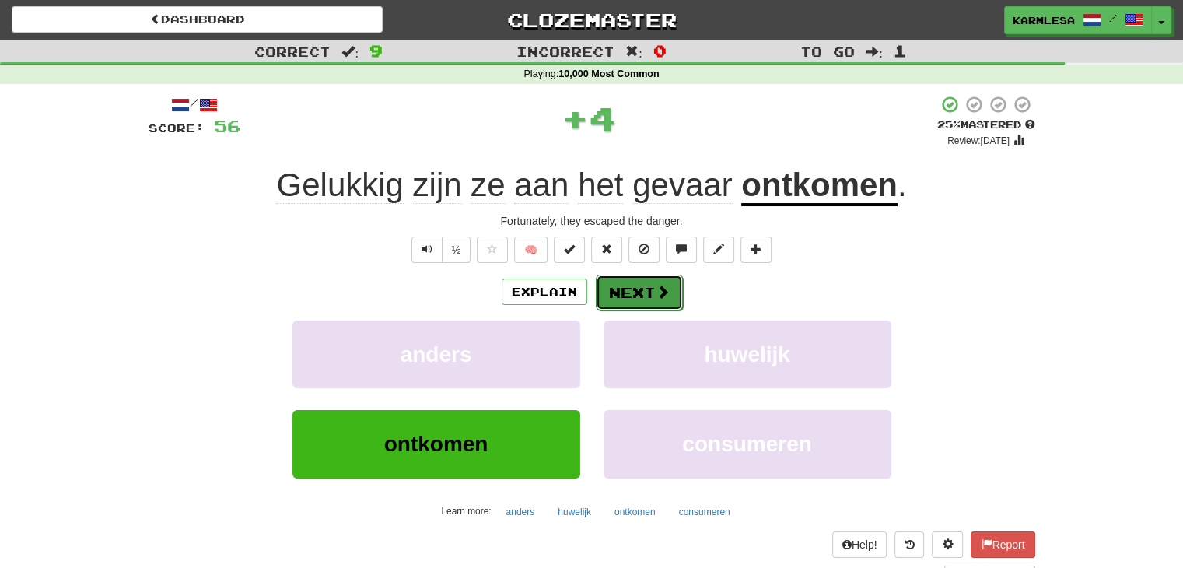
click at [649, 306] on button "Next" at bounding box center [639, 293] width 87 height 36
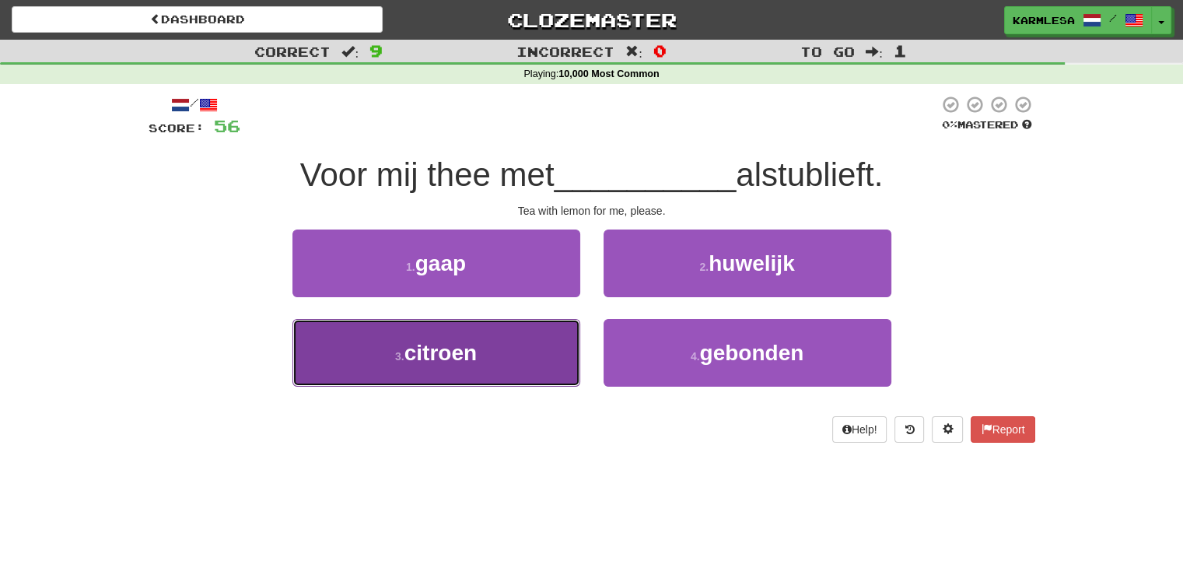
click at [510, 385] on button "3 . citroen" at bounding box center [436, 353] width 288 height 68
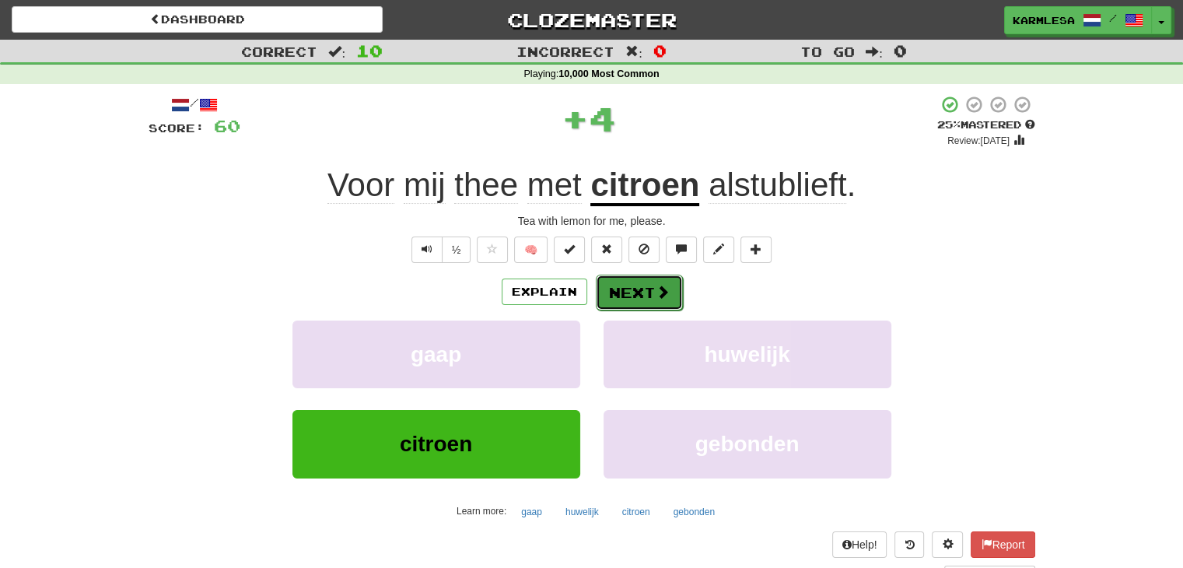
click at [629, 293] on button "Next" at bounding box center [639, 293] width 87 height 36
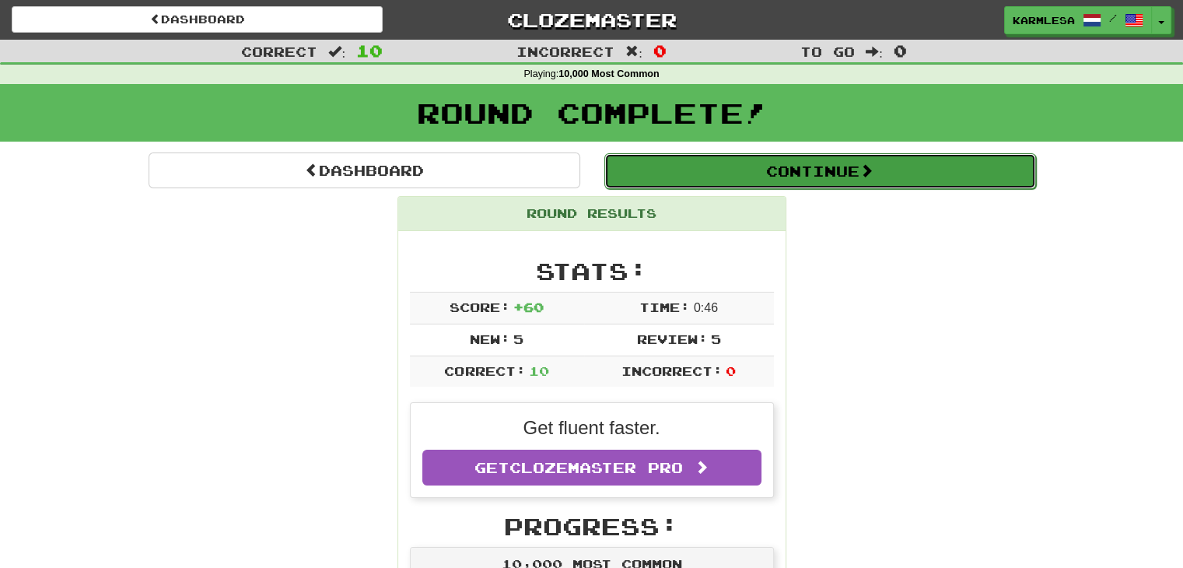
click at [713, 172] on button "Continue" at bounding box center [820, 171] width 432 height 36
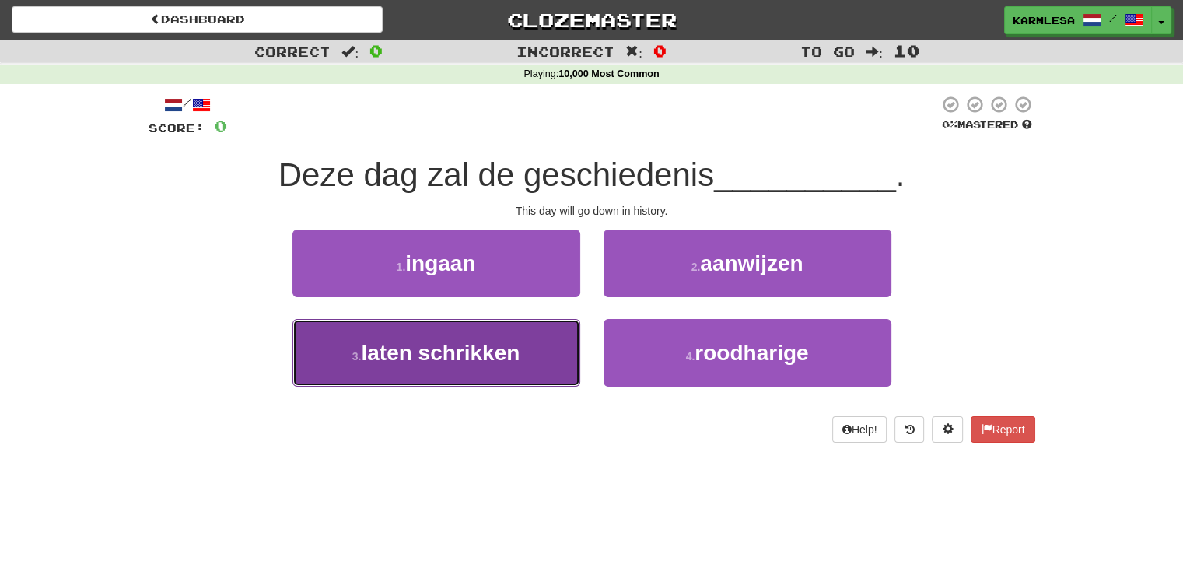
click at [470, 358] on span "laten schrikken" at bounding box center [440, 353] width 159 height 24
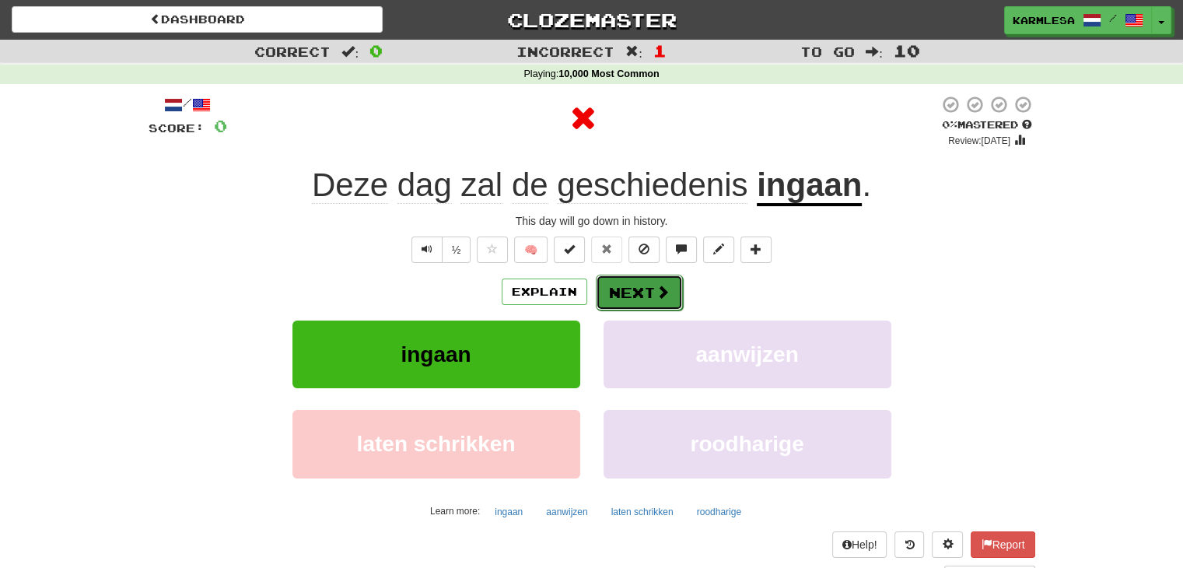
click at [666, 292] on span at bounding box center [663, 292] width 14 height 14
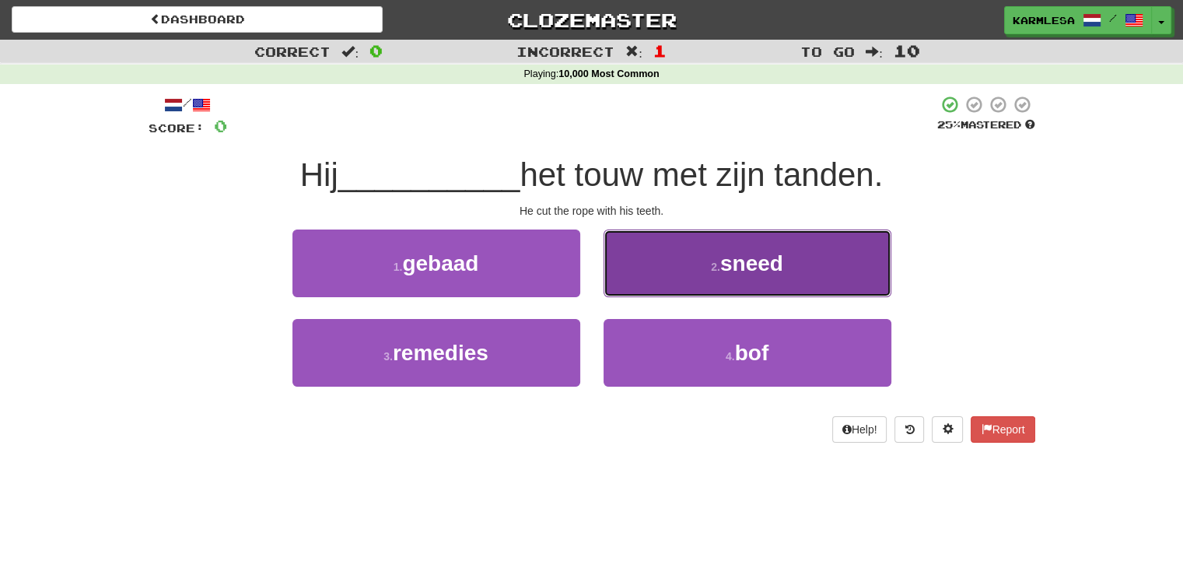
click at [725, 245] on button "2 . sneed" at bounding box center [747, 263] width 288 height 68
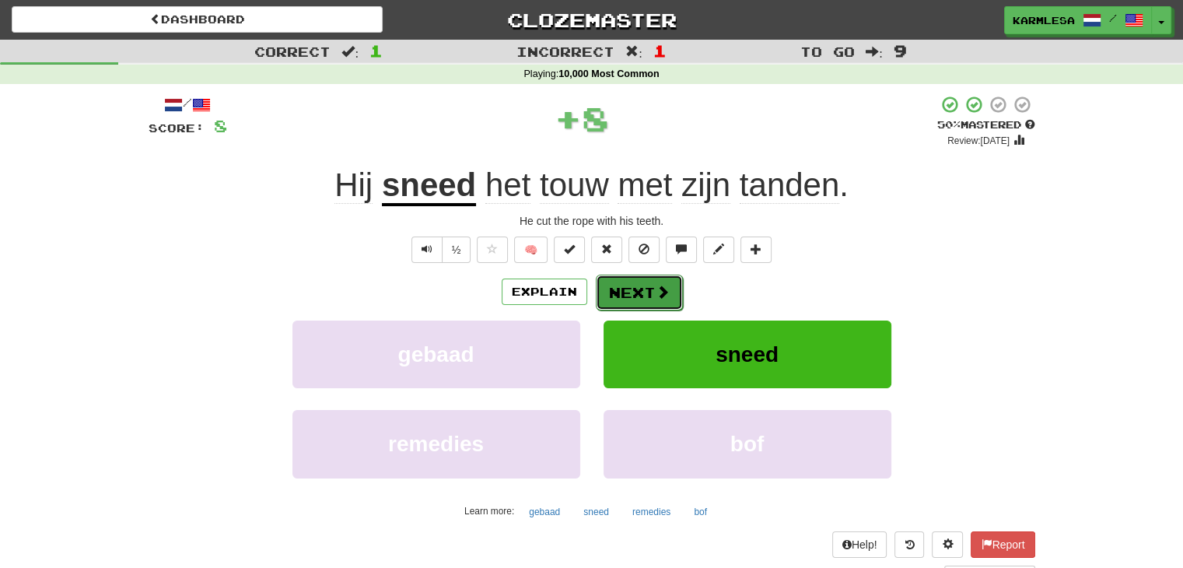
click at [605, 294] on button "Next" at bounding box center [639, 293] width 87 height 36
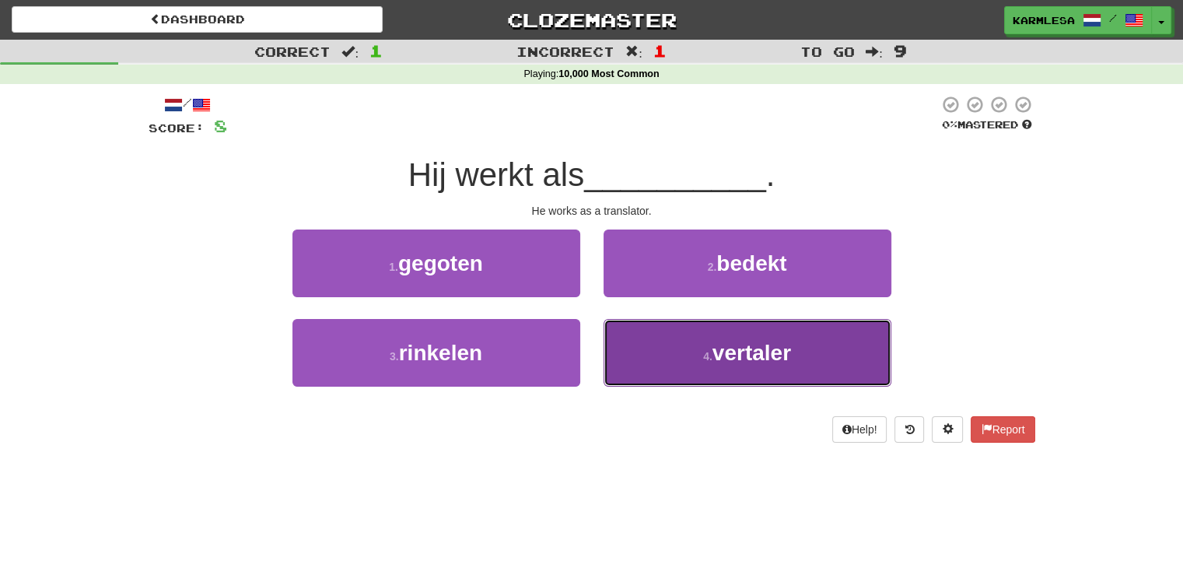
click at [698, 333] on button "4 . vertaler" at bounding box center [747, 353] width 288 height 68
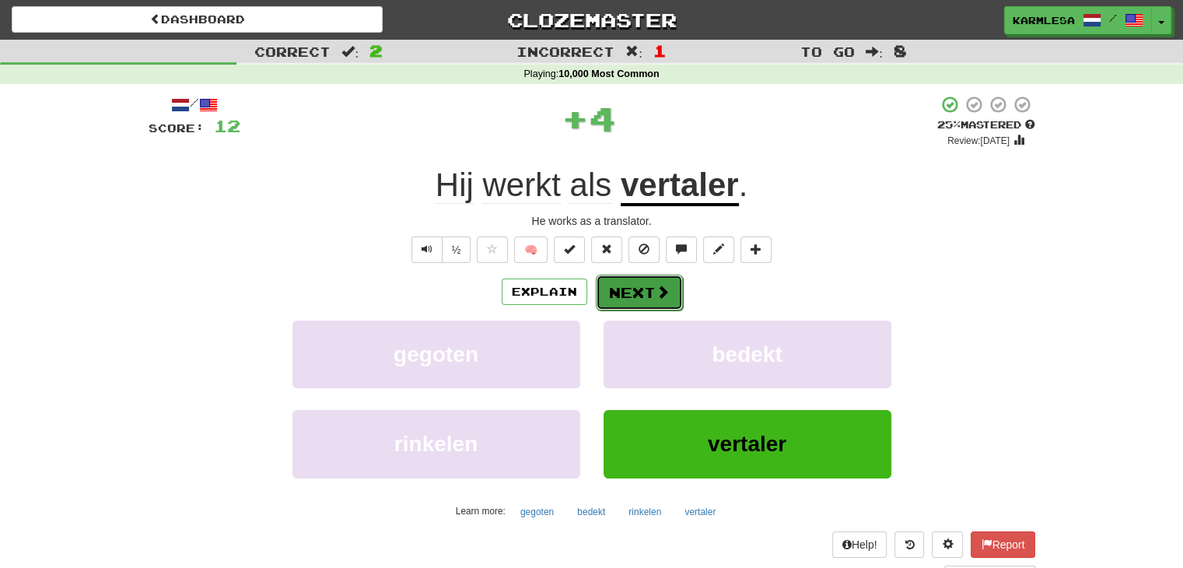
click at [634, 287] on button "Next" at bounding box center [639, 293] width 87 height 36
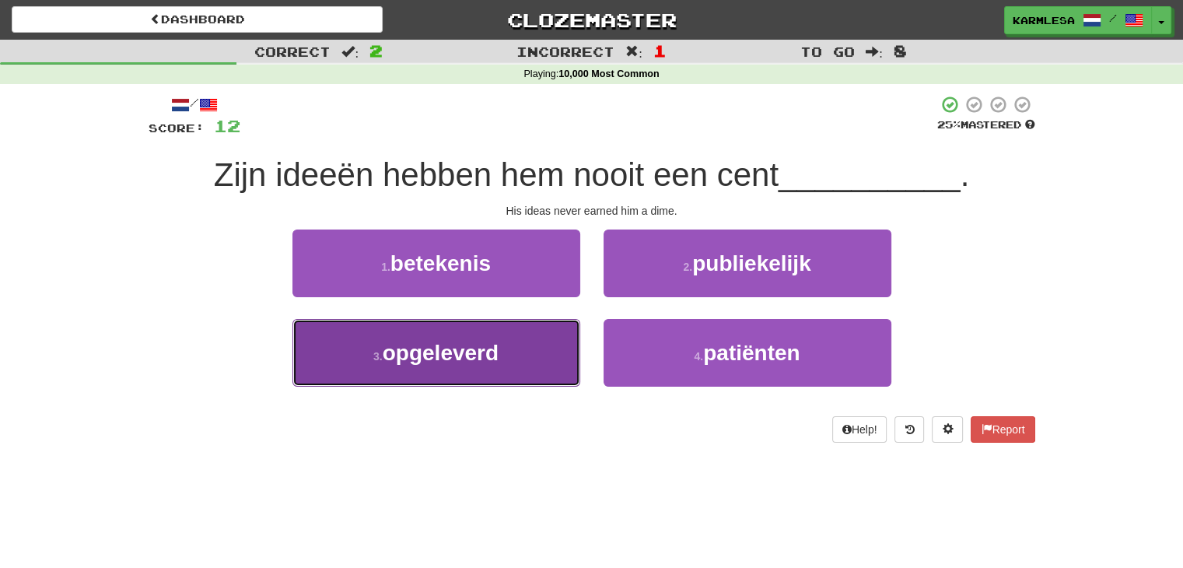
click at [519, 368] on button "3 . opgeleverd" at bounding box center [436, 353] width 288 height 68
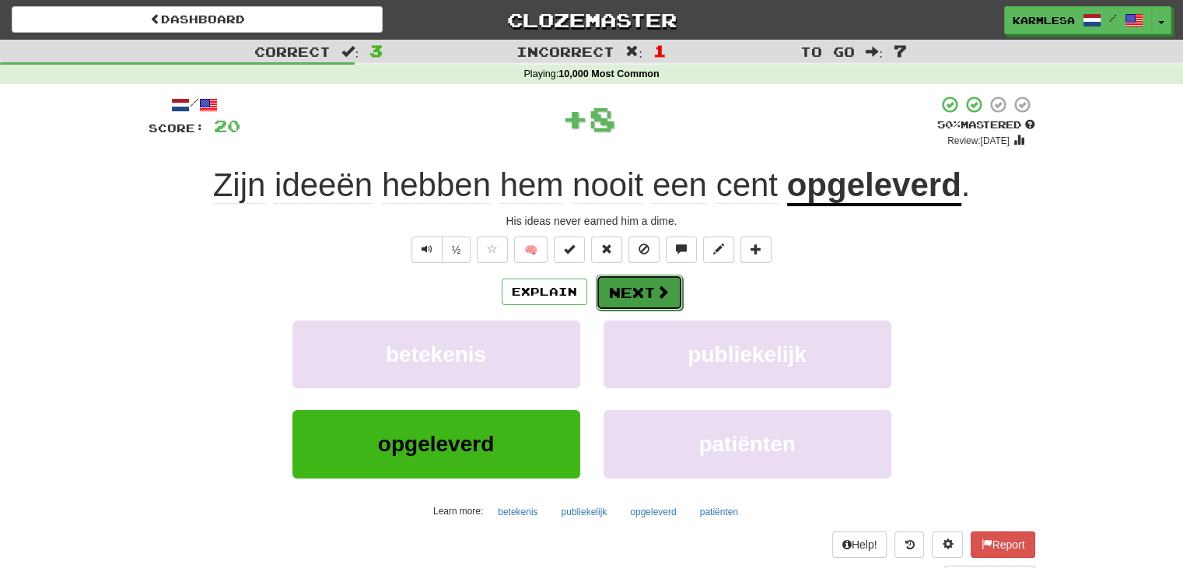
click at [659, 285] on span at bounding box center [663, 292] width 14 height 14
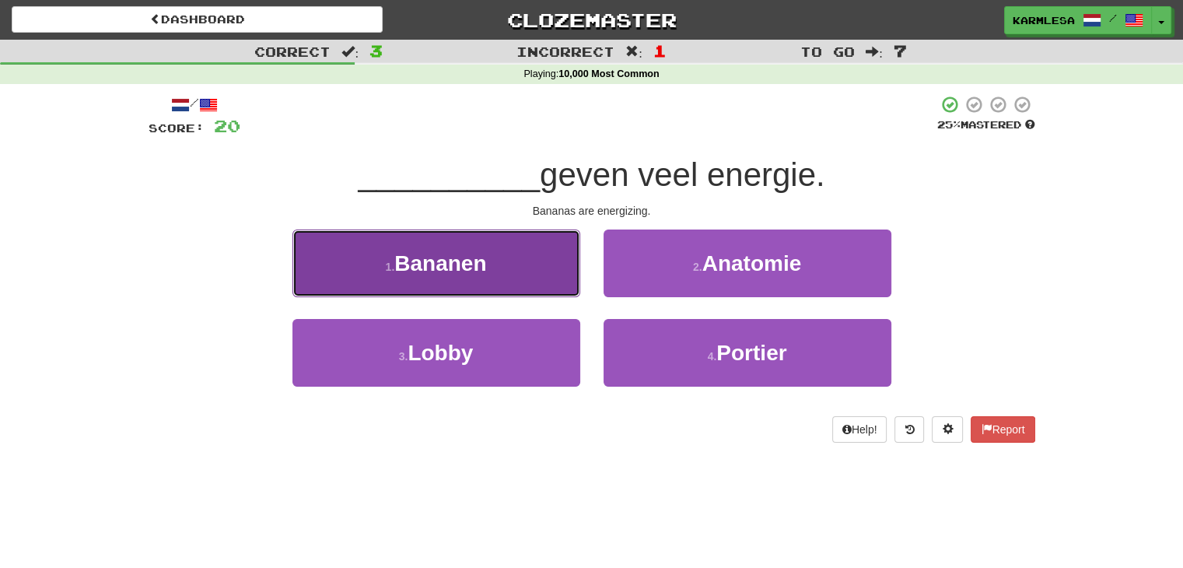
click at [519, 289] on button "1 . Bananen" at bounding box center [436, 263] width 288 height 68
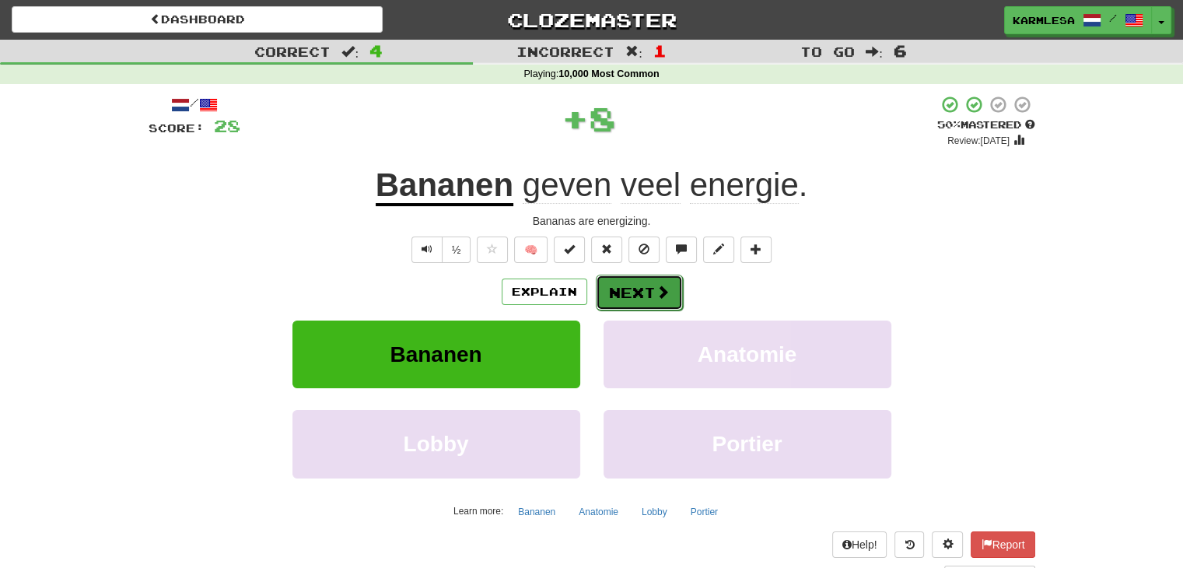
click at [659, 303] on button "Next" at bounding box center [639, 293] width 87 height 36
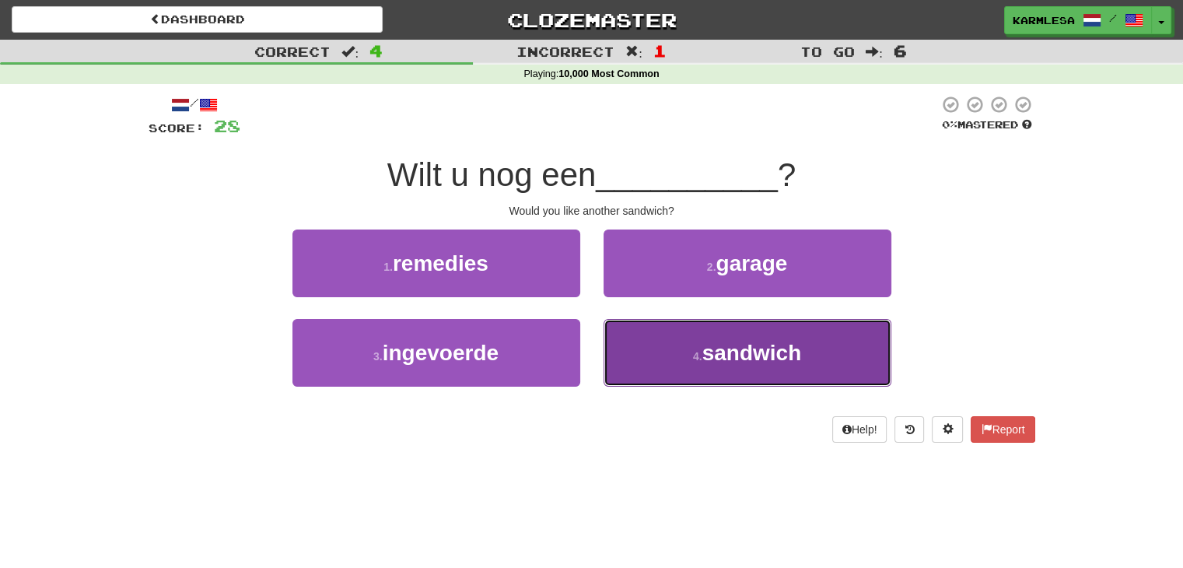
click at [691, 336] on button "4 . sandwich" at bounding box center [747, 353] width 288 height 68
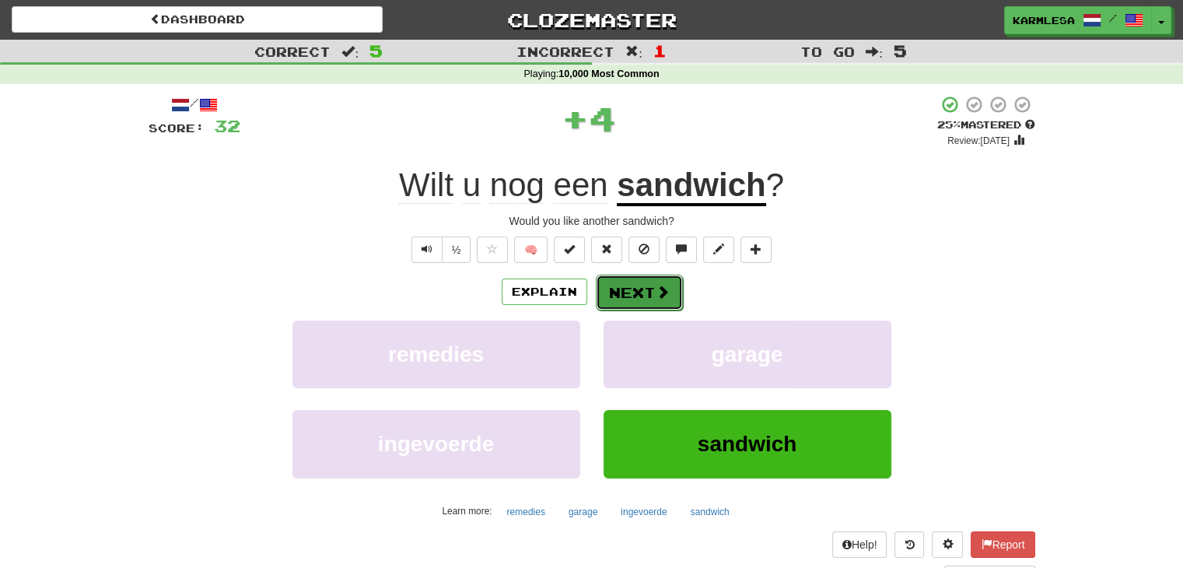
click at [630, 292] on button "Next" at bounding box center [639, 293] width 87 height 36
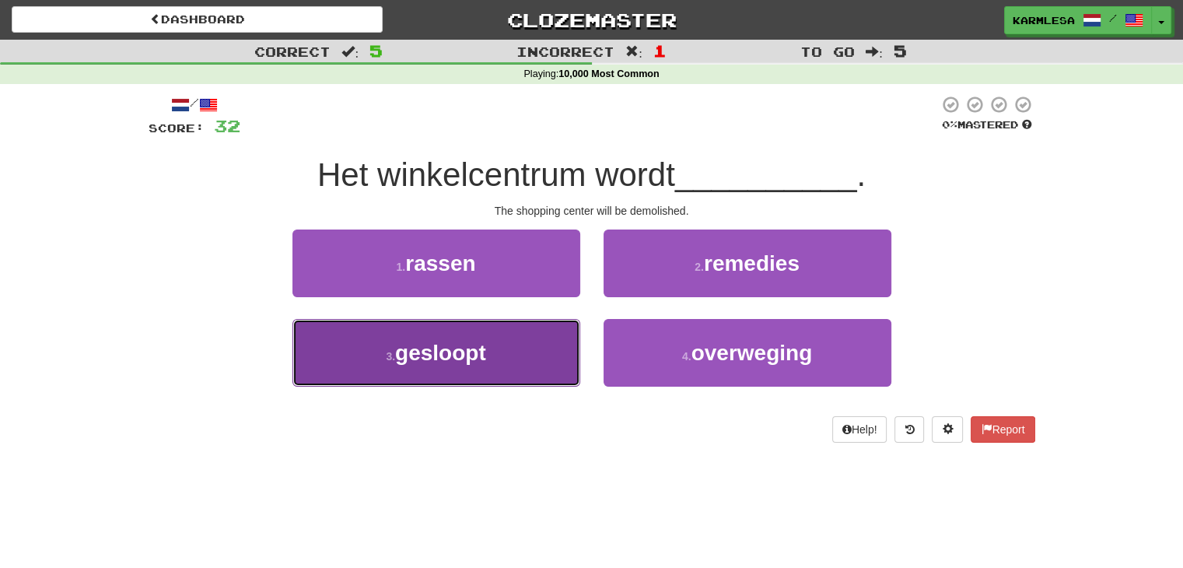
click at [485, 374] on button "3 . gesloopt" at bounding box center [436, 353] width 288 height 68
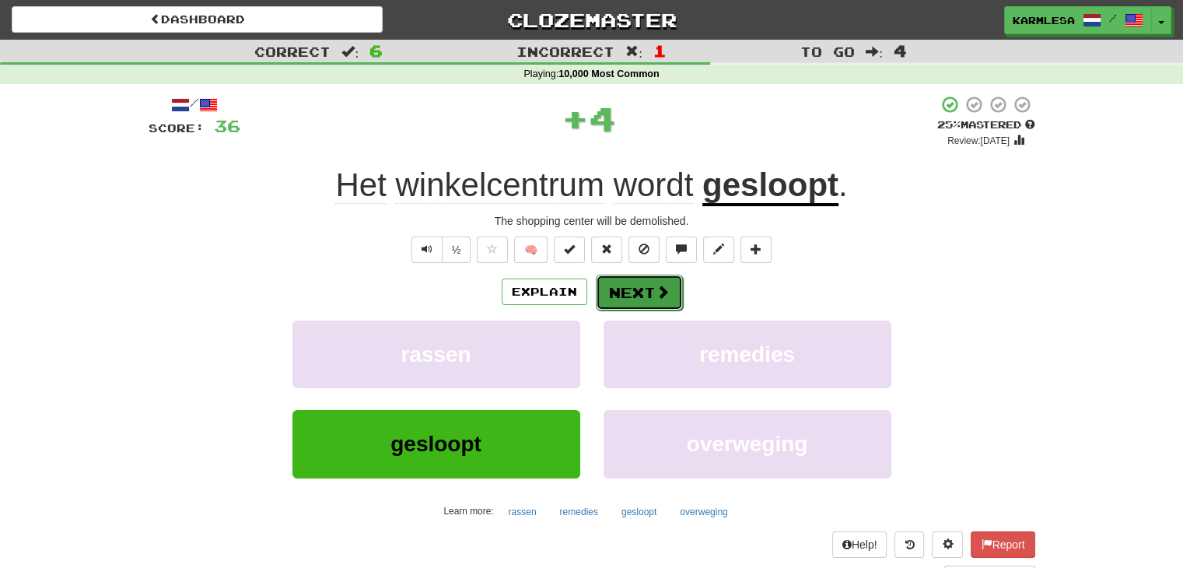
click at [660, 276] on button "Next" at bounding box center [639, 293] width 87 height 36
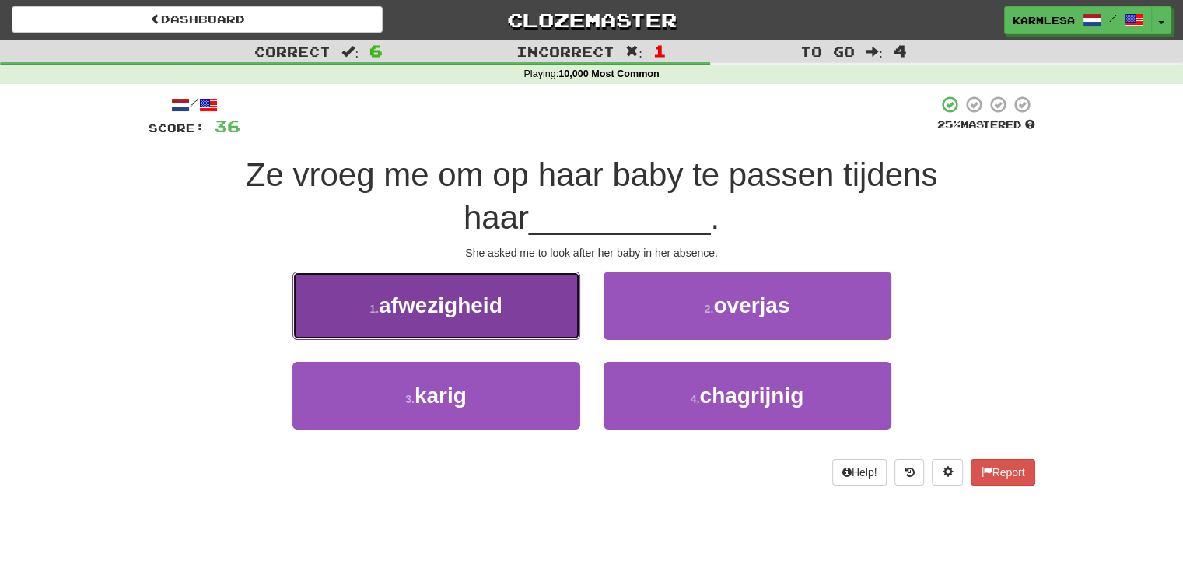
click at [464, 301] on span "afwezigheid" at bounding box center [441, 305] width 124 height 24
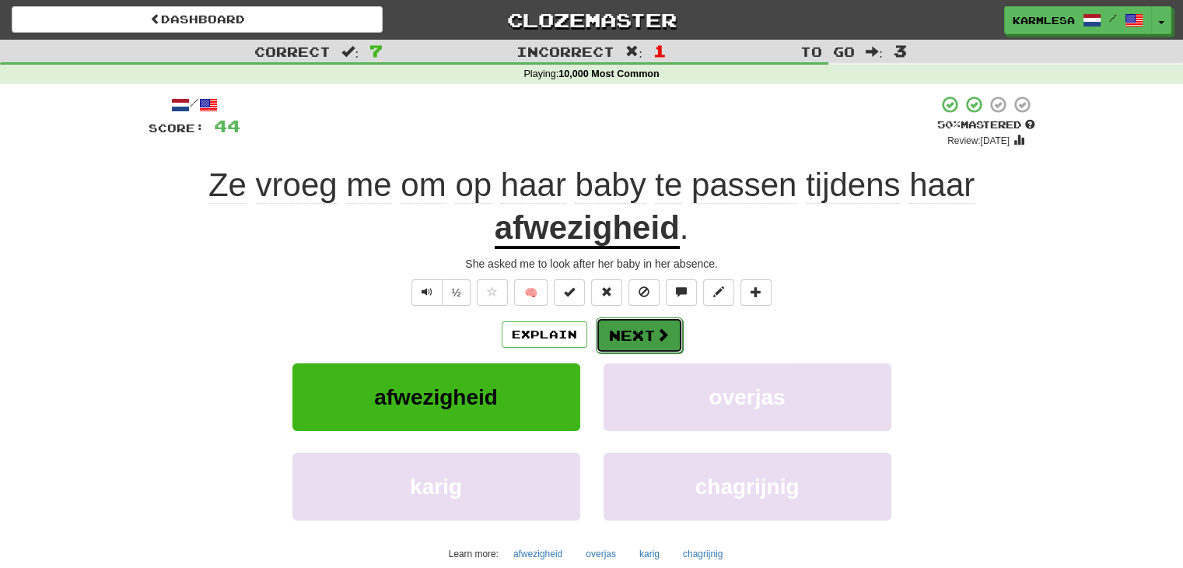
click at [647, 330] on button "Next" at bounding box center [639, 335] width 87 height 36
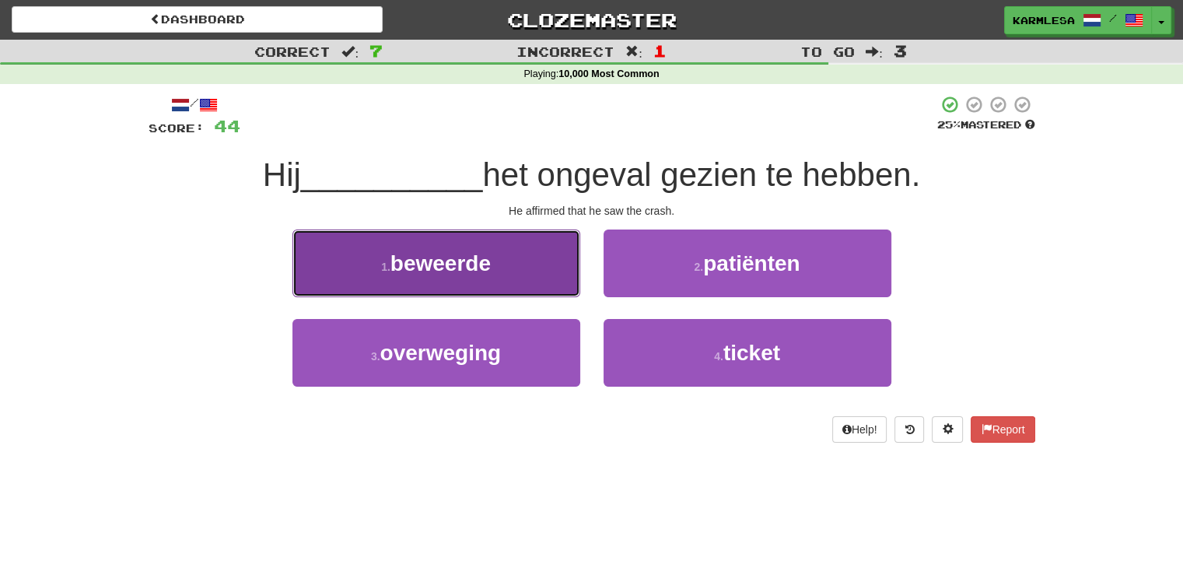
click at [464, 249] on button "1 . beweerde" at bounding box center [436, 263] width 288 height 68
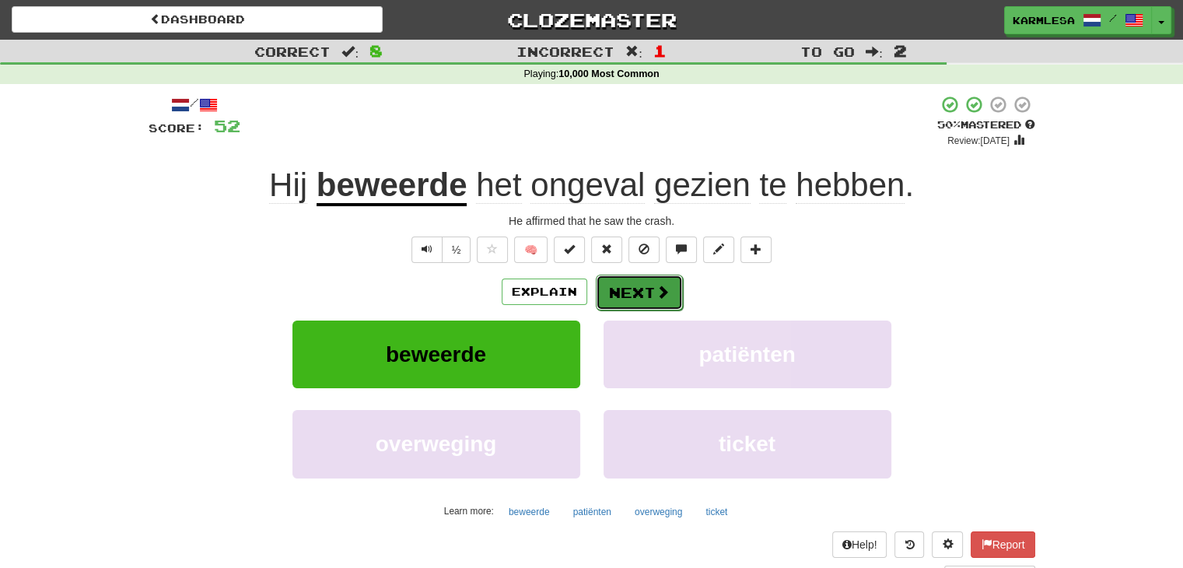
click at [652, 299] on button "Next" at bounding box center [639, 293] width 87 height 36
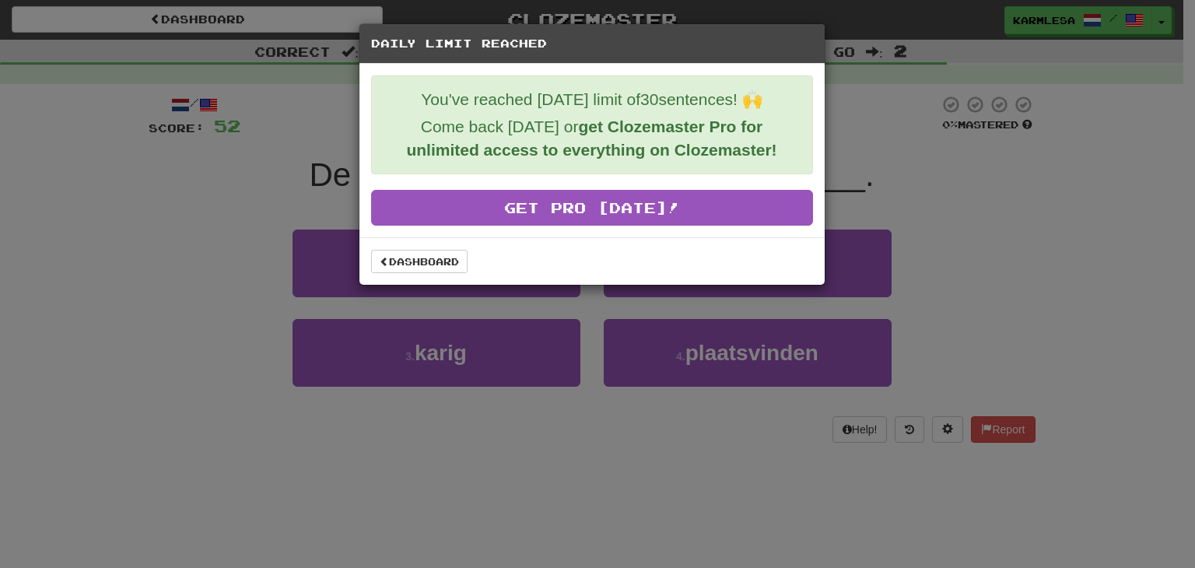
click at [411, 247] on div "Dashboard" at bounding box center [591, 260] width 465 height 47
click at [422, 256] on link "Dashboard" at bounding box center [419, 261] width 96 height 23
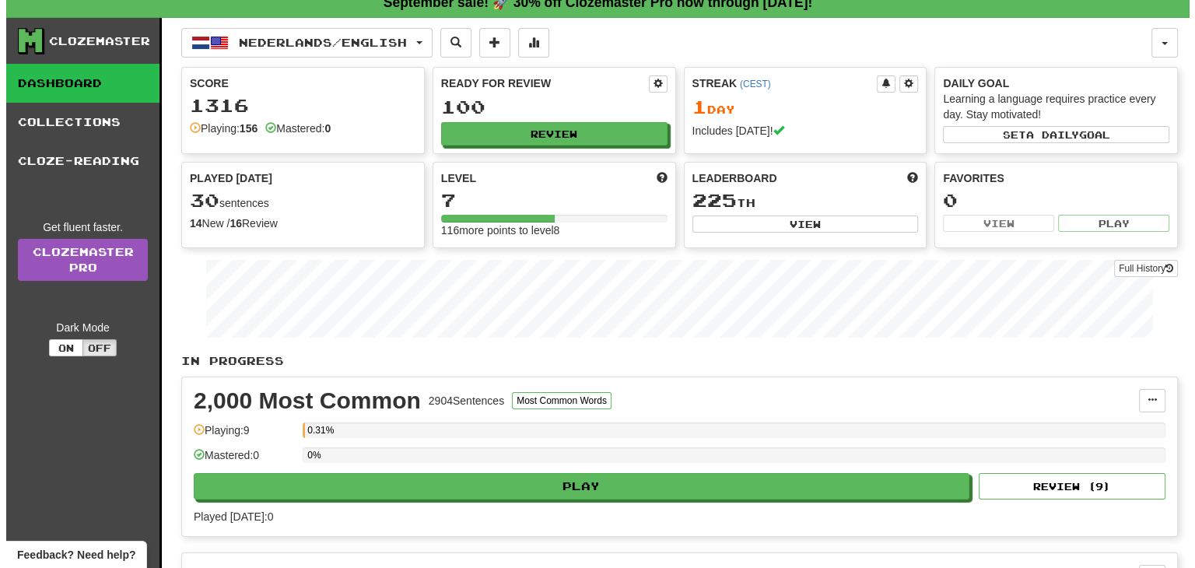
scroll to position [8, 0]
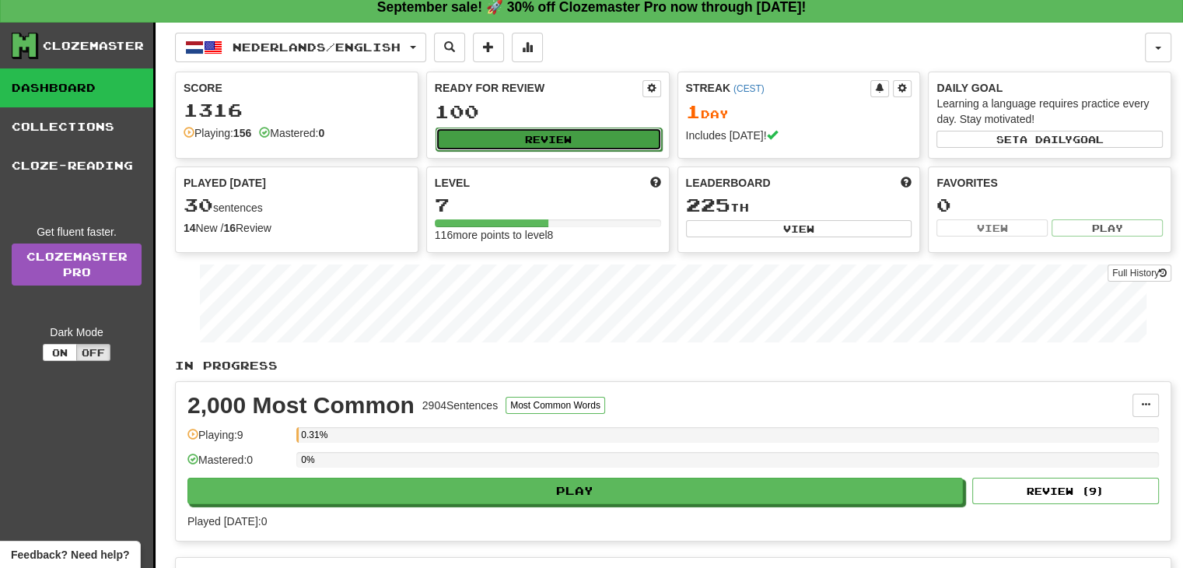
click at [518, 140] on button "Review" at bounding box center [549, 139] width 226 height 23
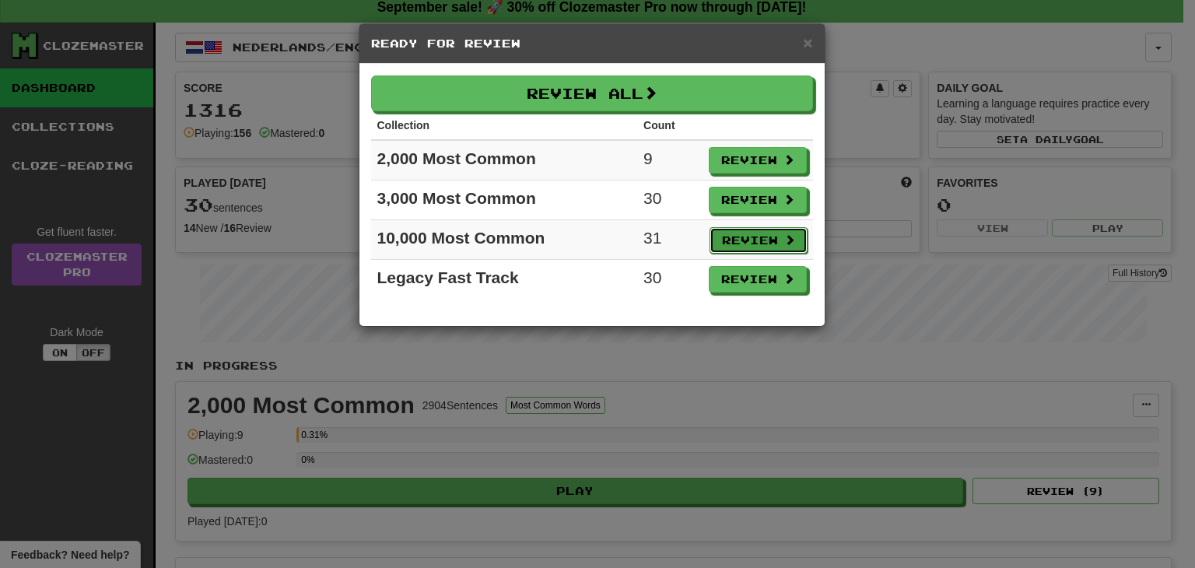
click at [763, 229] on button "Review" at bounding box center [758, 240] width 98 height 26
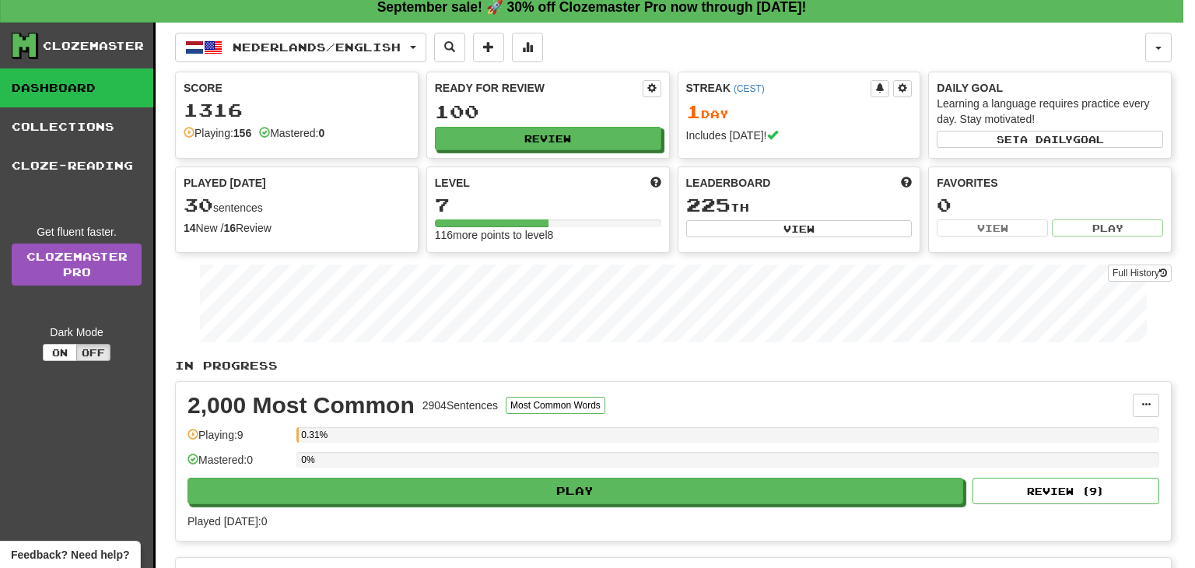
select select "**"
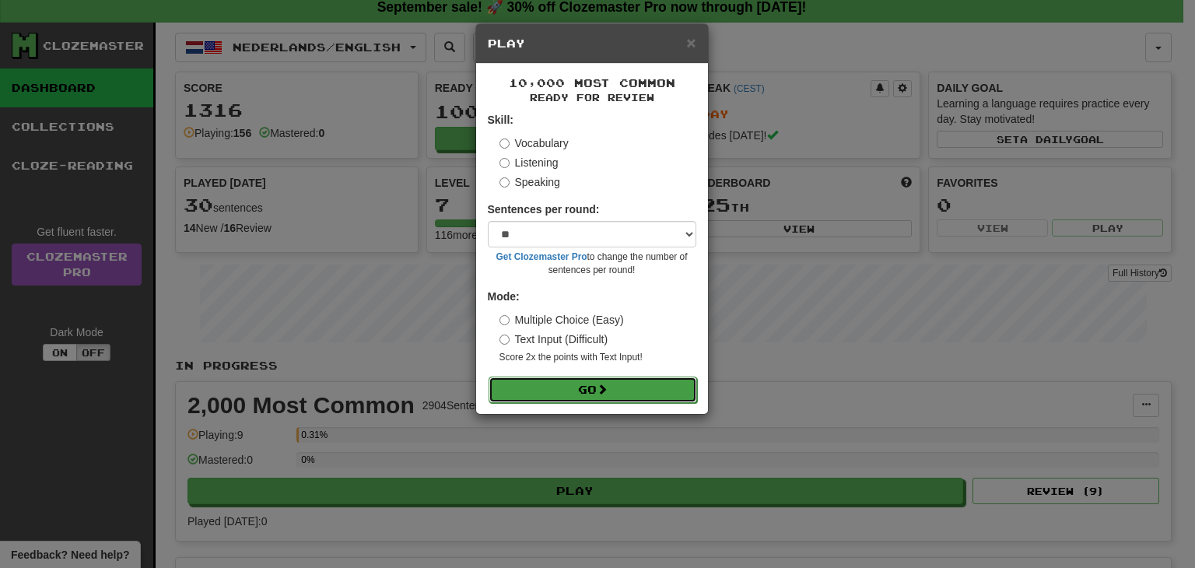
click at [610, 380] on button "Go" at bounding box center [592, 389] width 208 height 26
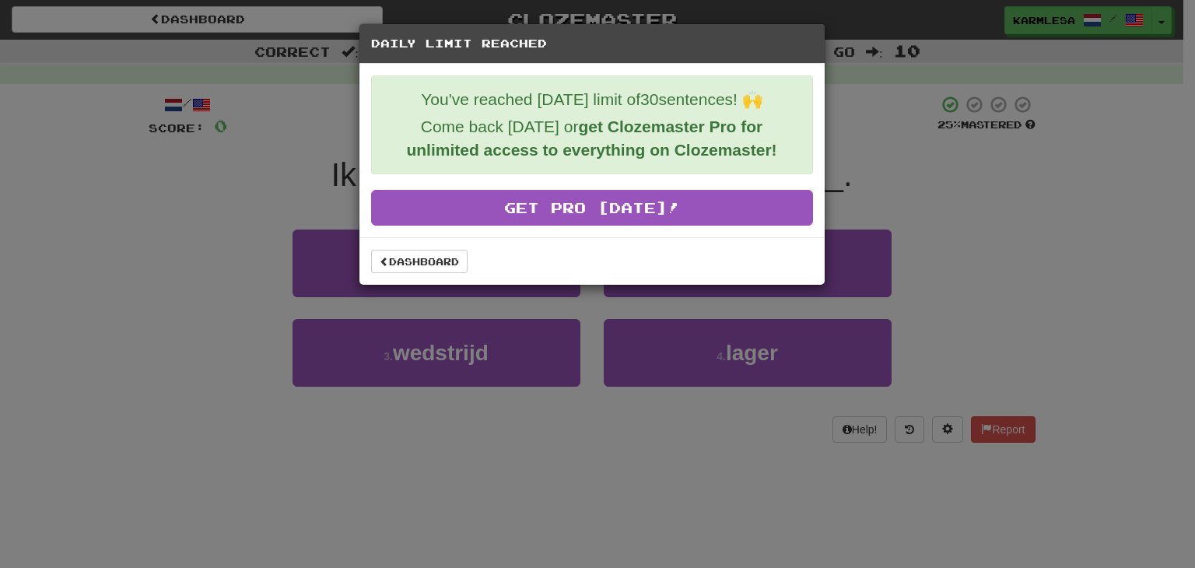
click at [401, 283] on div "Daily Limit Reached You've reached [DATE] limit of 30 sentences! 🙌 Come back [D…" at bounding box center [592, 154] width 467 height 262
click at [404, 273] on div "Dashboard" at bounding box center [591, 260] width 465 height 47
click at [408, 271] on div "Dashboard" at bounding box center [591, 260] width 465 height 47
click at [418, 261] on link "Dashboard" at bounding box center [419, 261] width 96 height 23
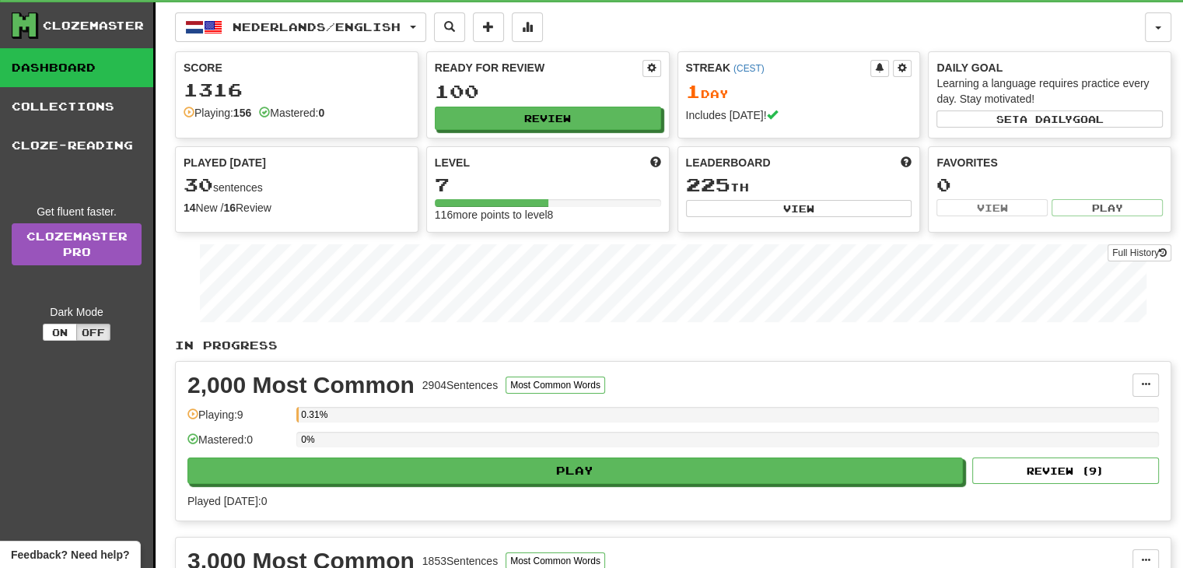
scroll to position [27, 0]
